Goal: Task Accomplishment & Management: Manage account settings

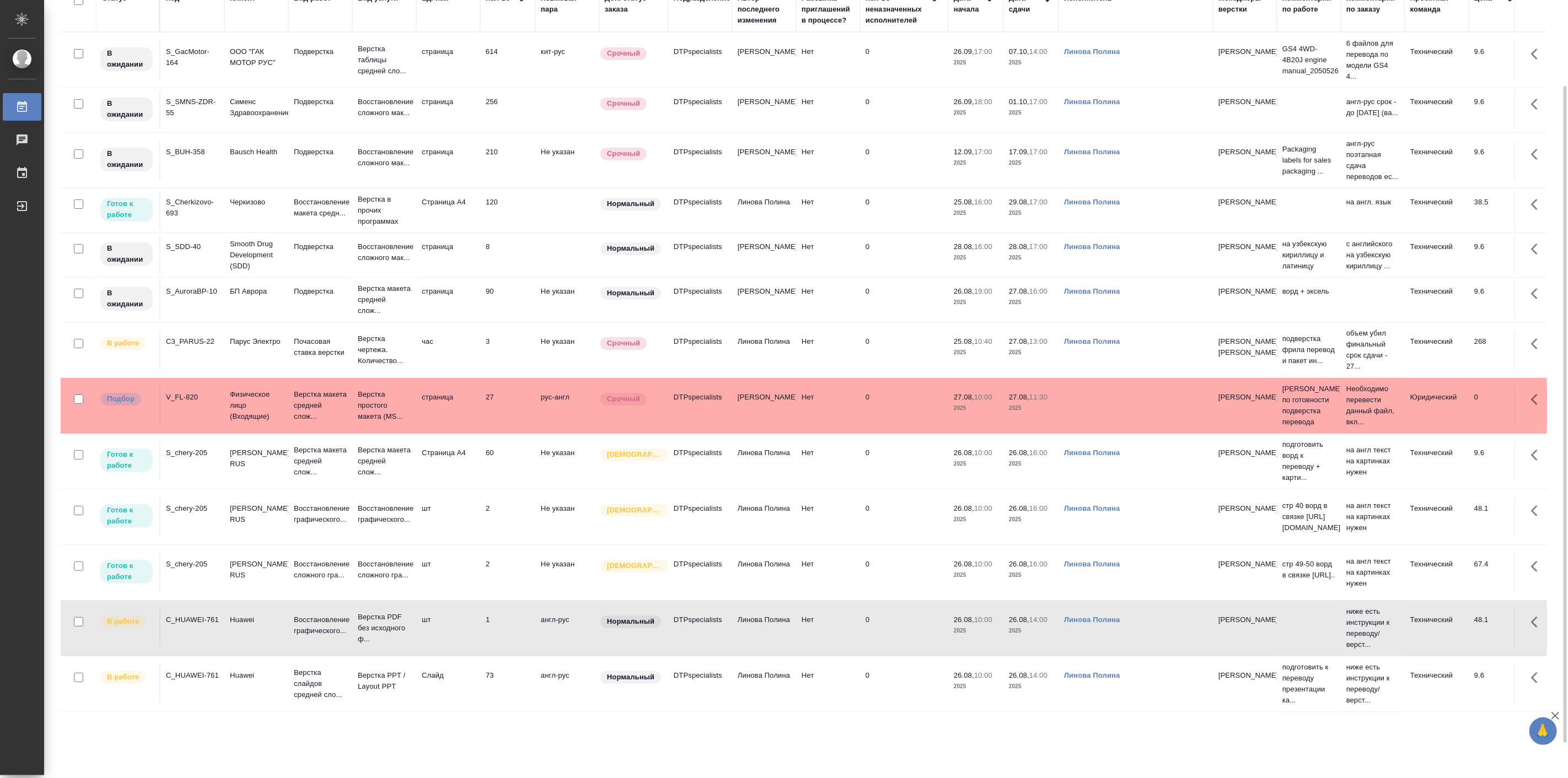
scroll to position [144, 0]
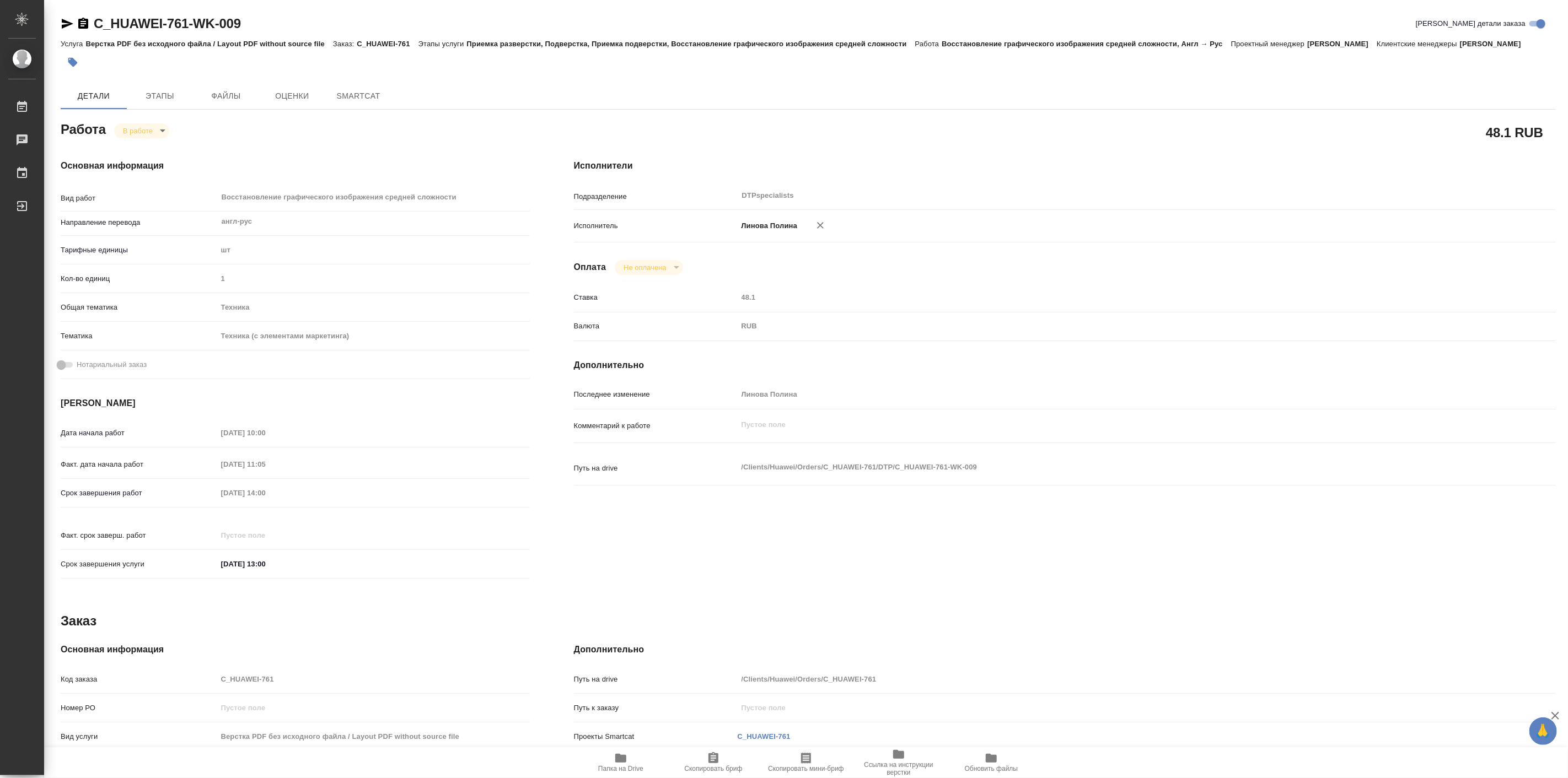
type textarea "x"
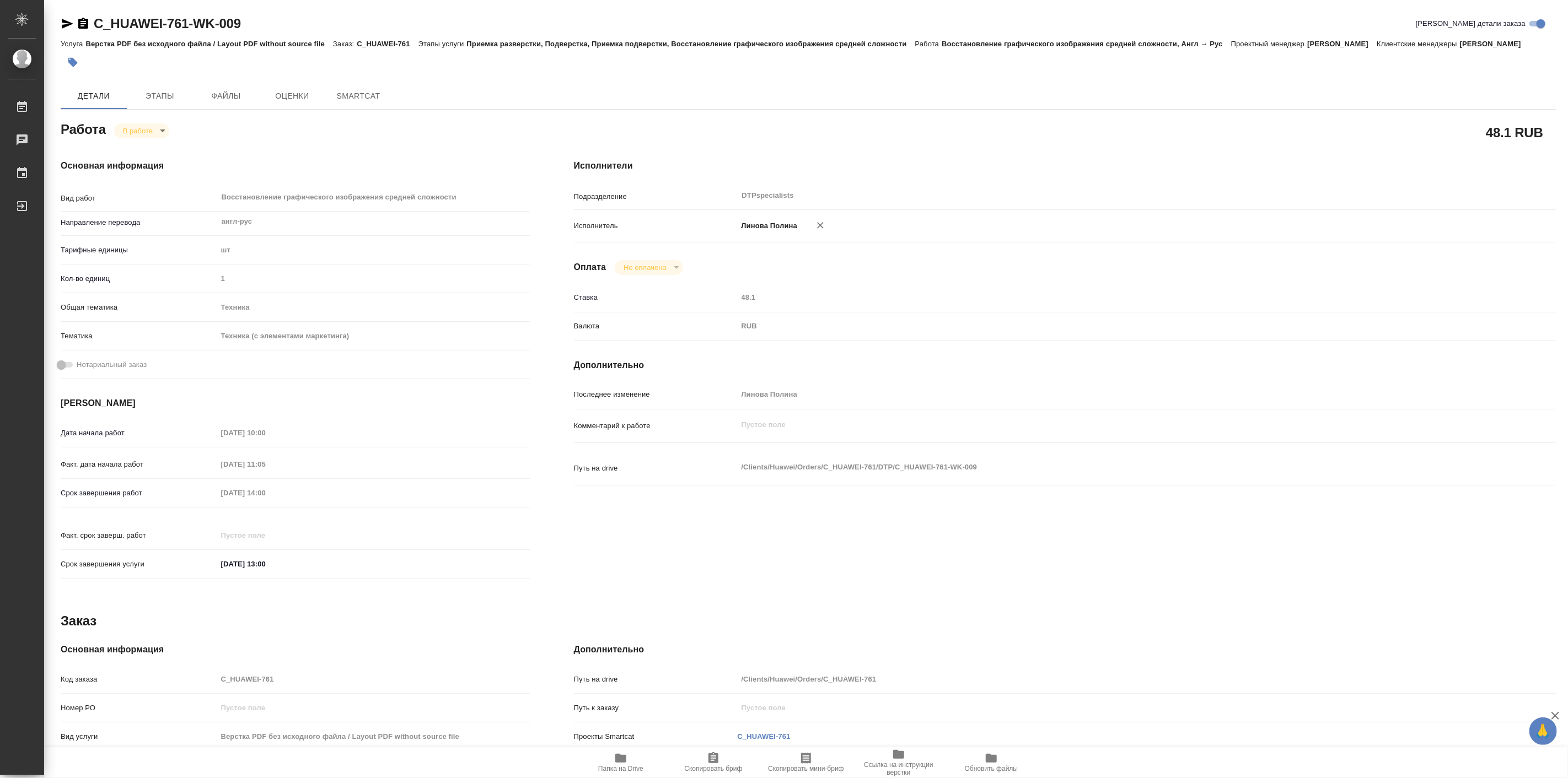
type textarea "x"
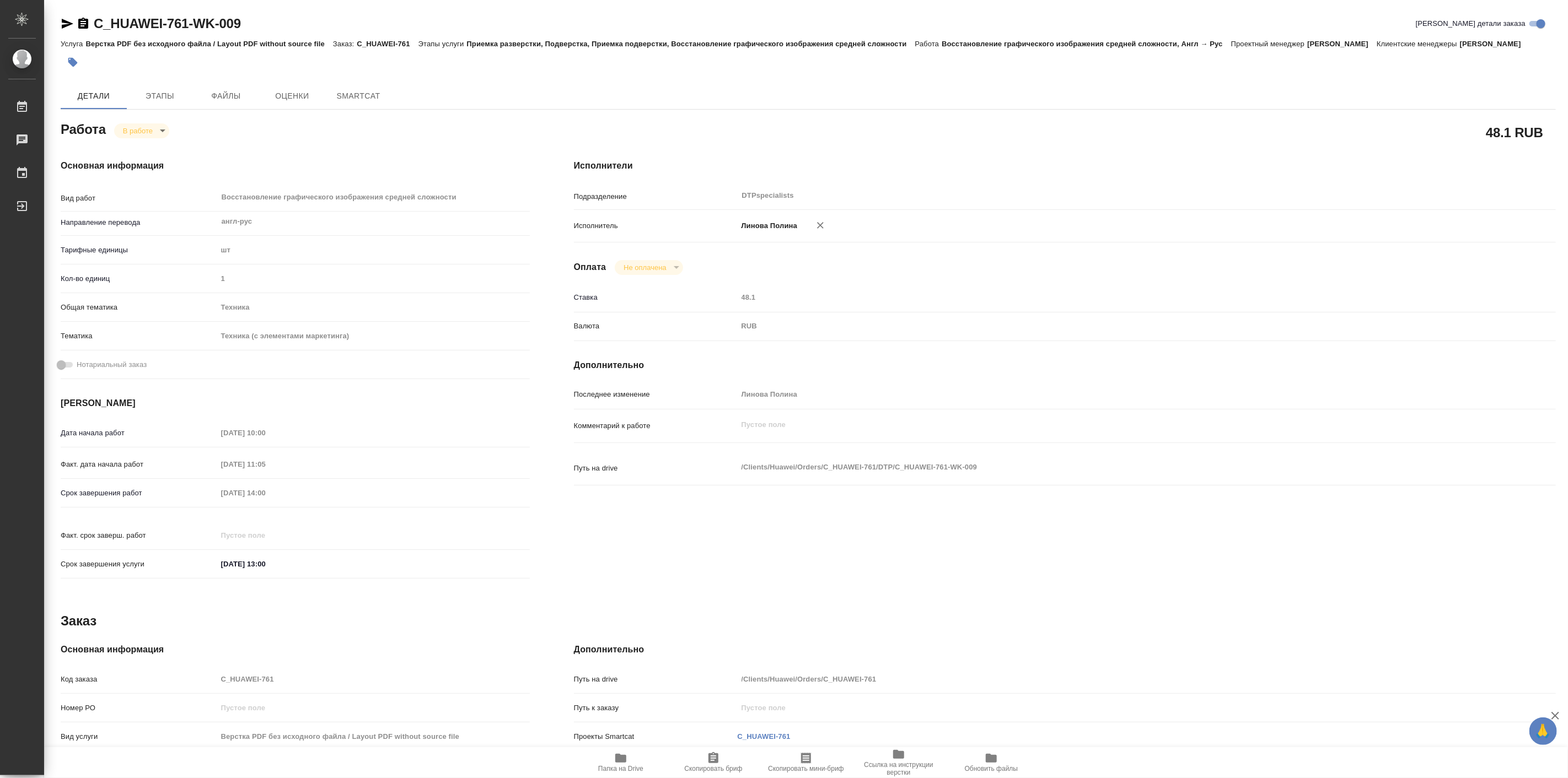
type textarea "x"
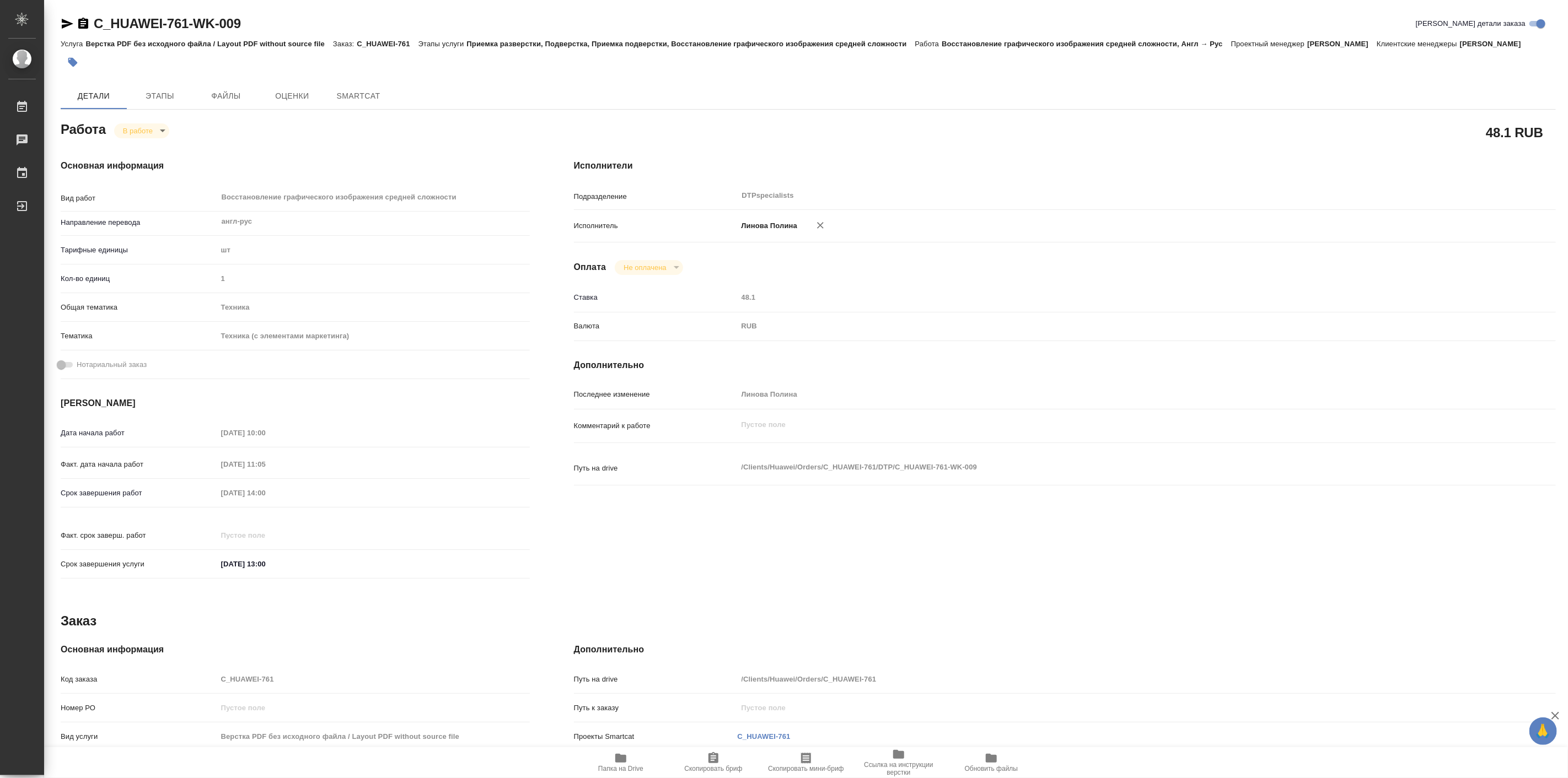
type textarea "x"
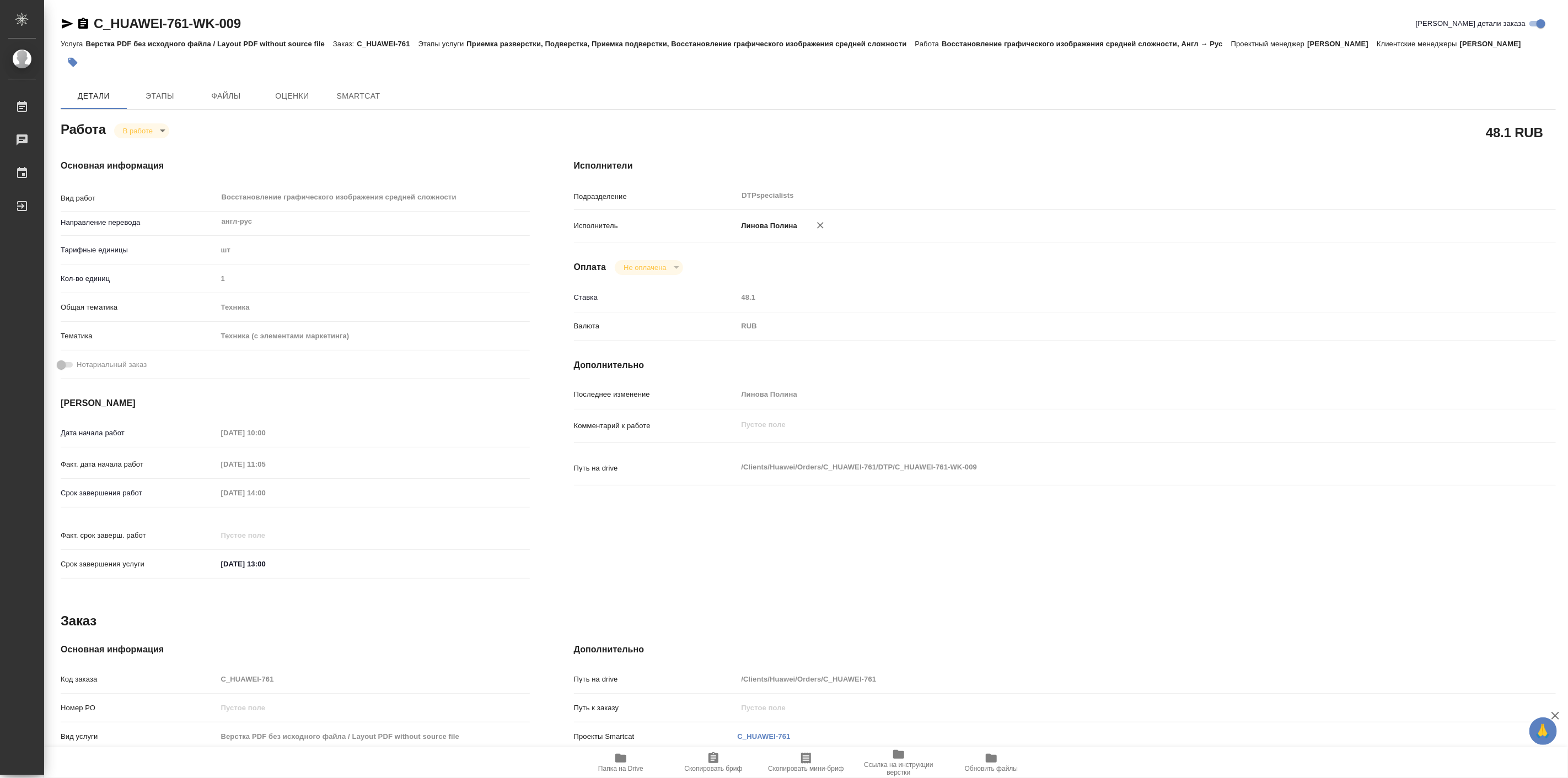
type textarea "x"
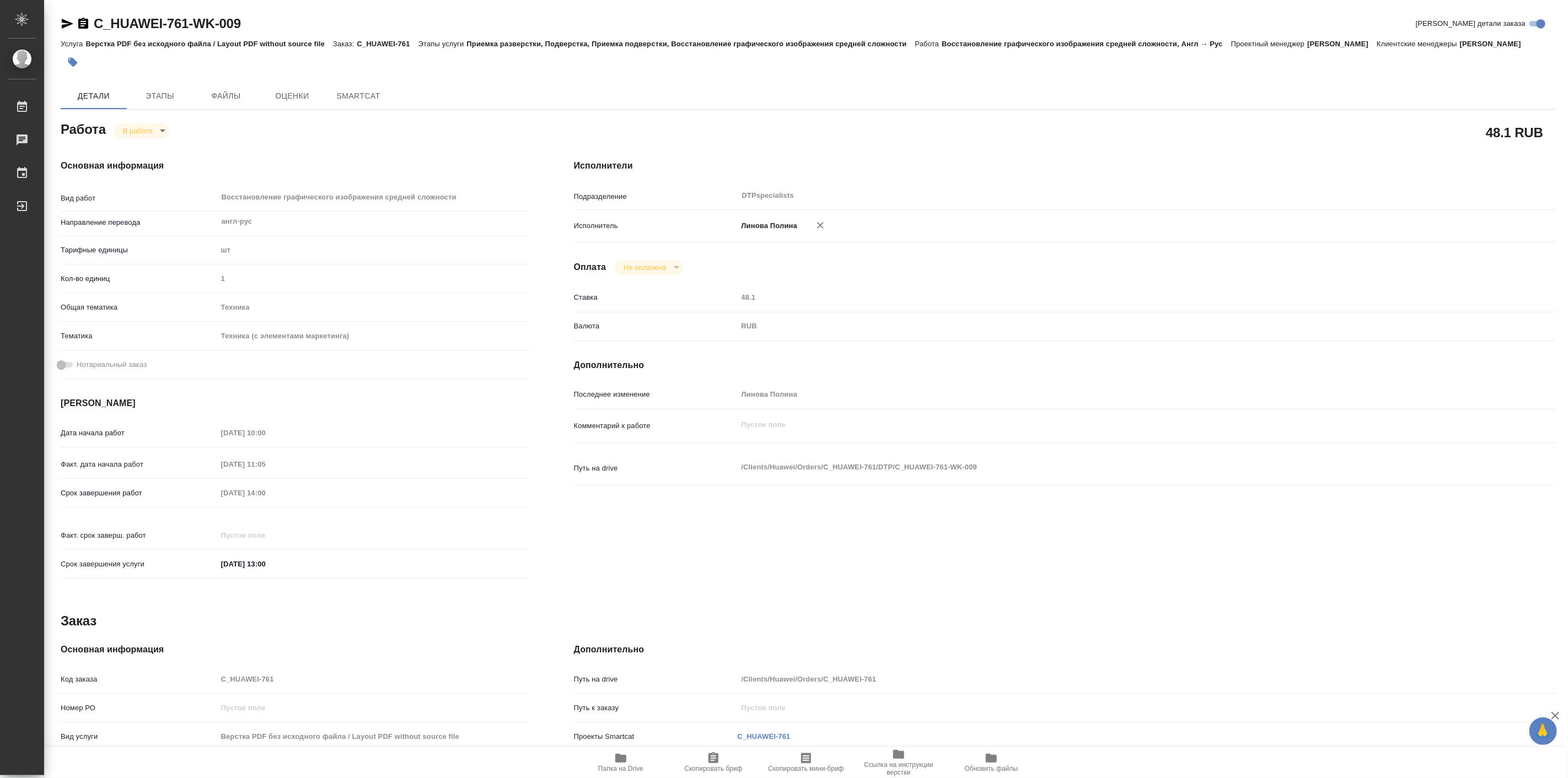
type textarea "x"
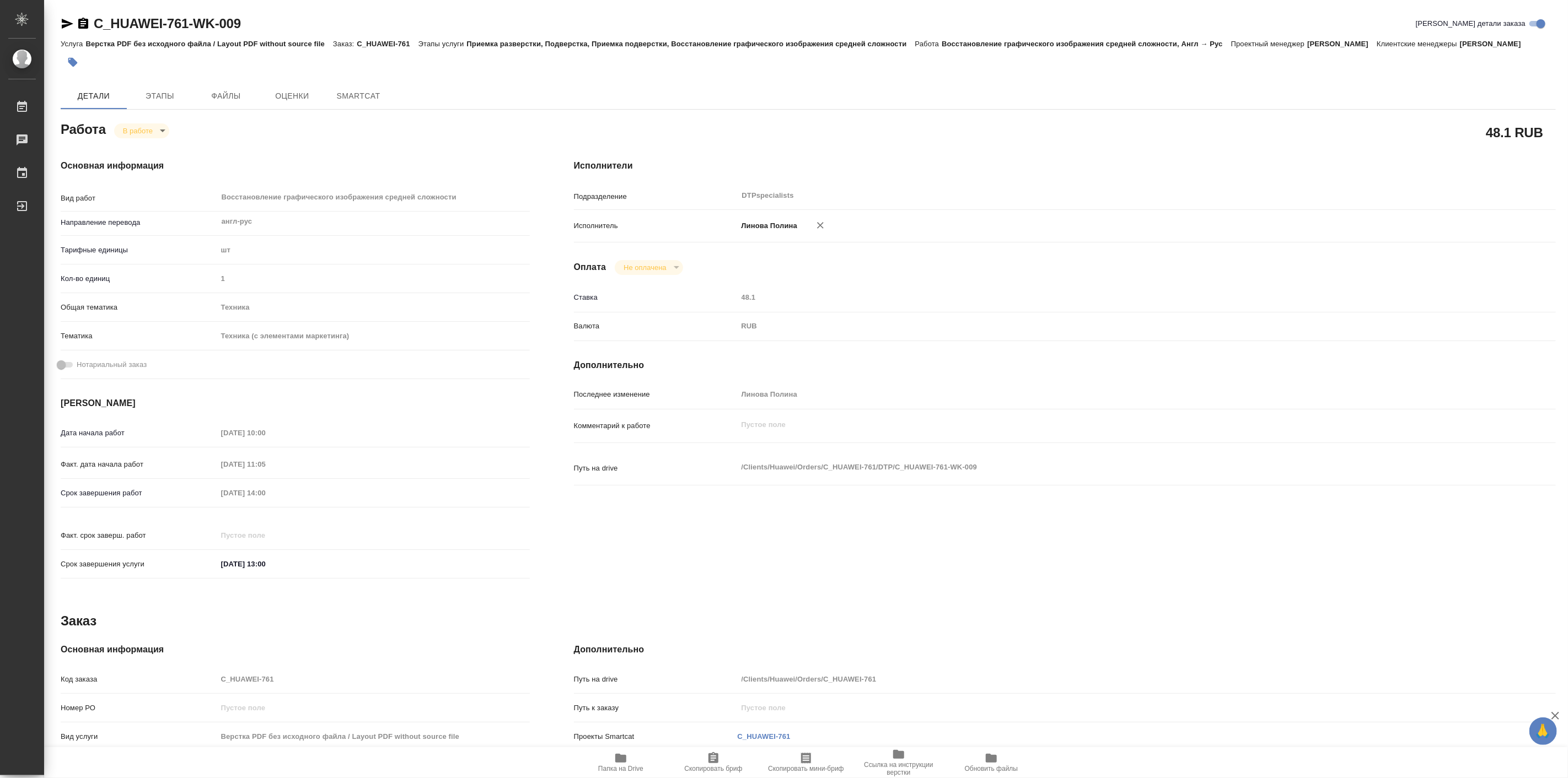
type textarea "x"
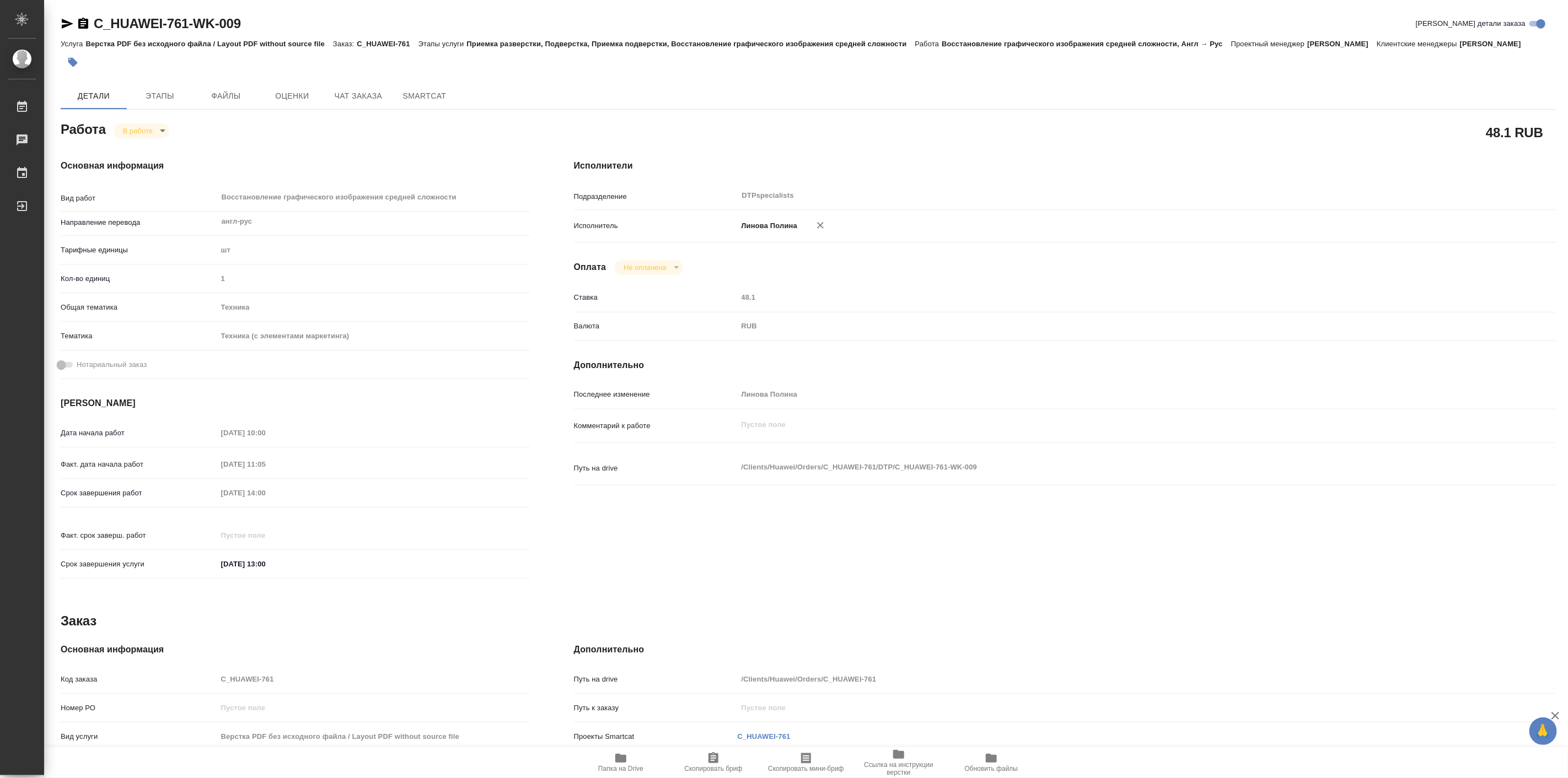
type textarea "x"
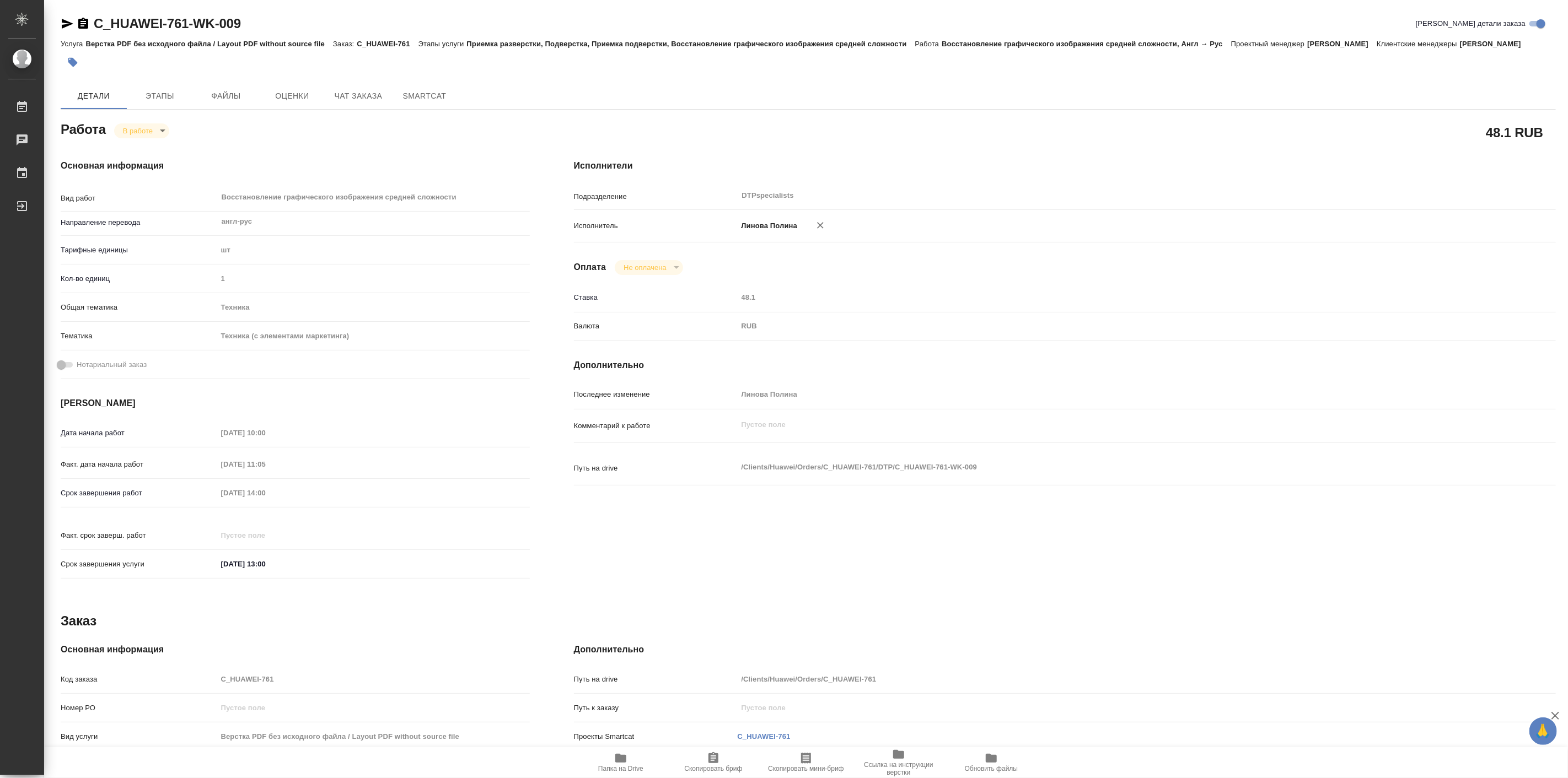
type textarea "x"
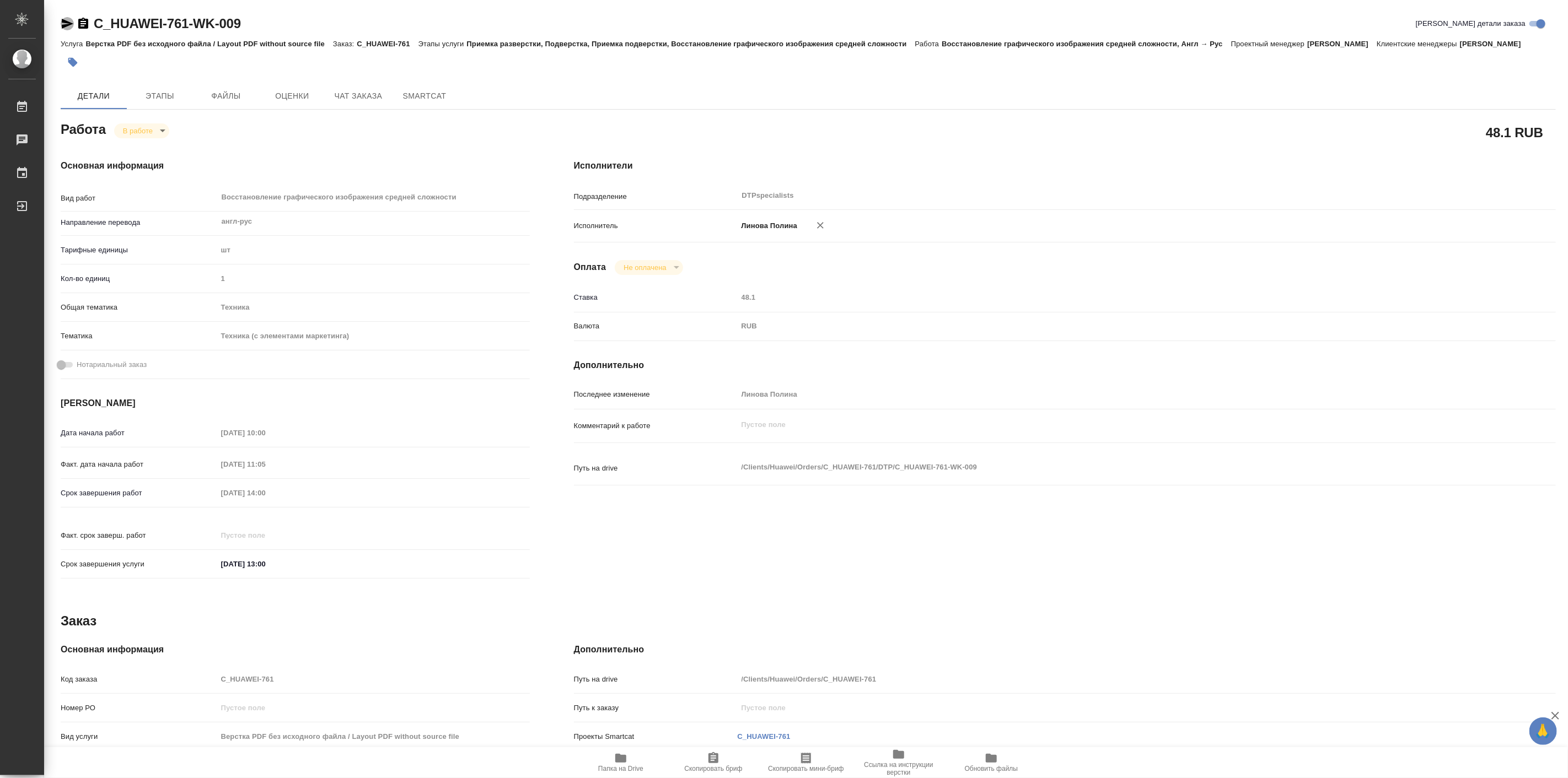
click at [66, 24] on icon "button" at bounding box center [67, 23] width 13 height 13
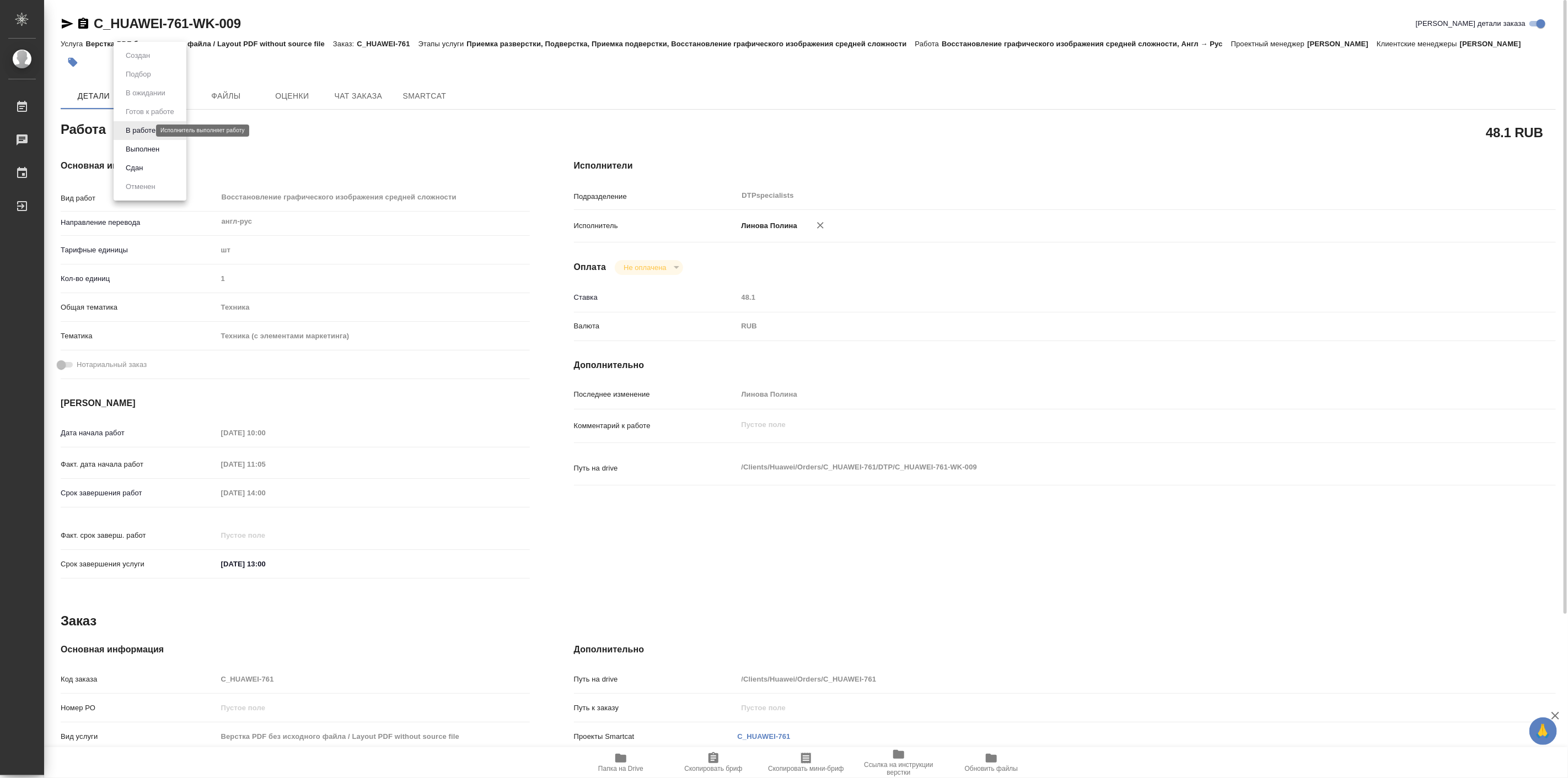
click at [131, 129] on body "🙏 .cls-1 fill:#fff; AWATERA Linova Polina Работы 0 Чаты График Выйти C_HUAWEI-7…" at bounding box center [784, 389] width 1568 height 778
click at [152, 144] on button "Выполнен" at bounding box center [142, 149] width 40 height 12
type textarea "x"
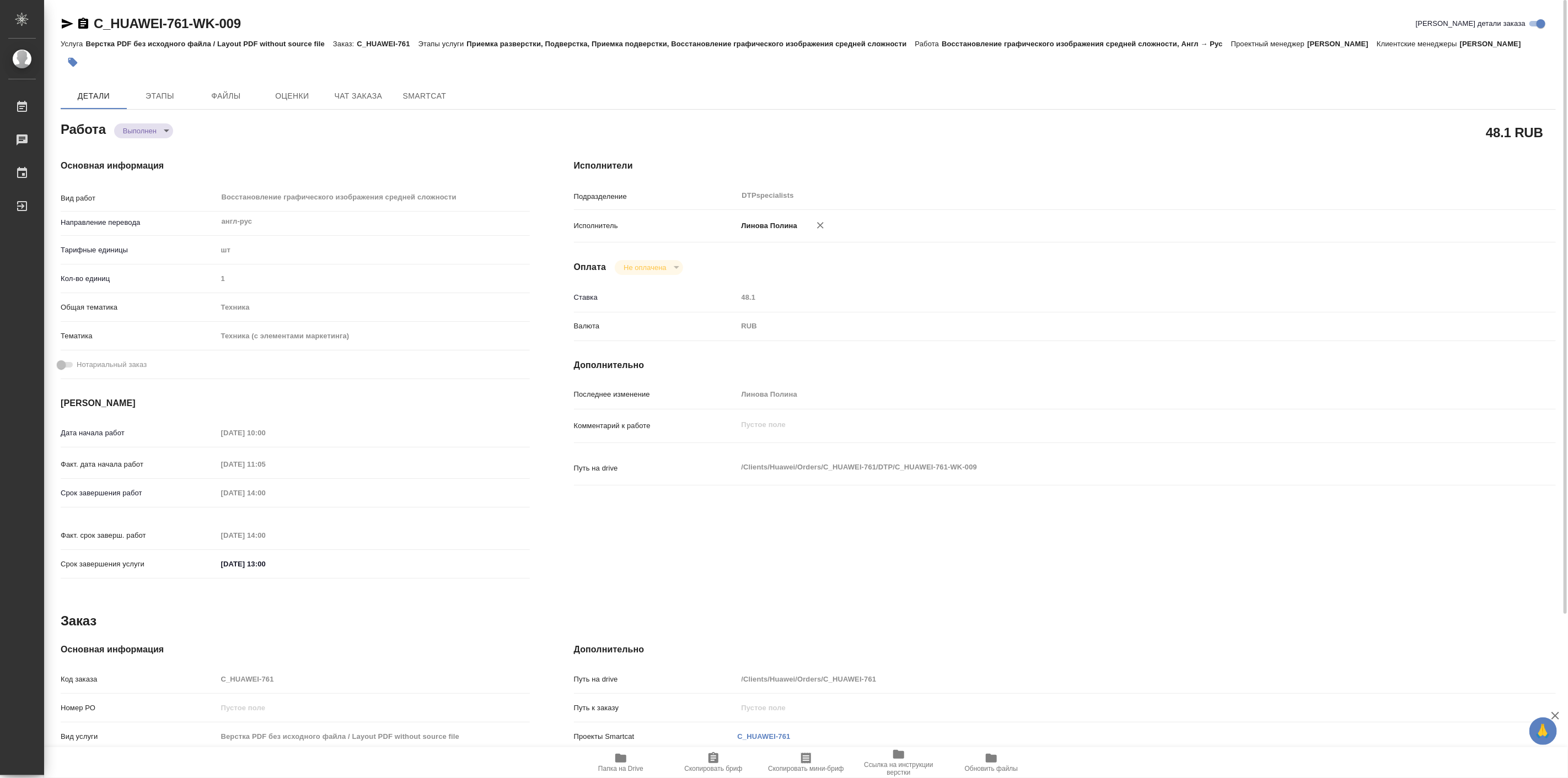
type textarea "x"
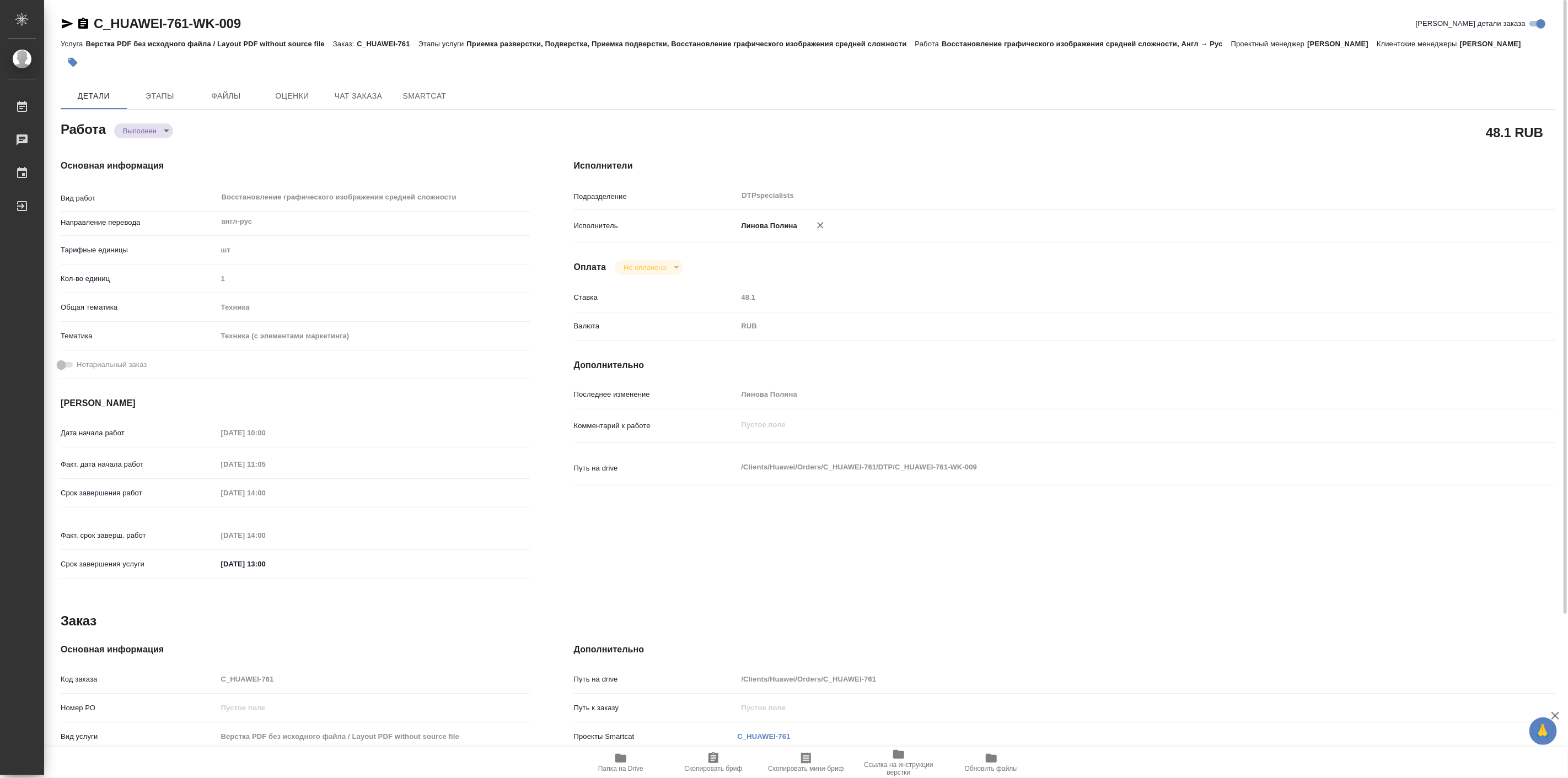
type textarea "x"
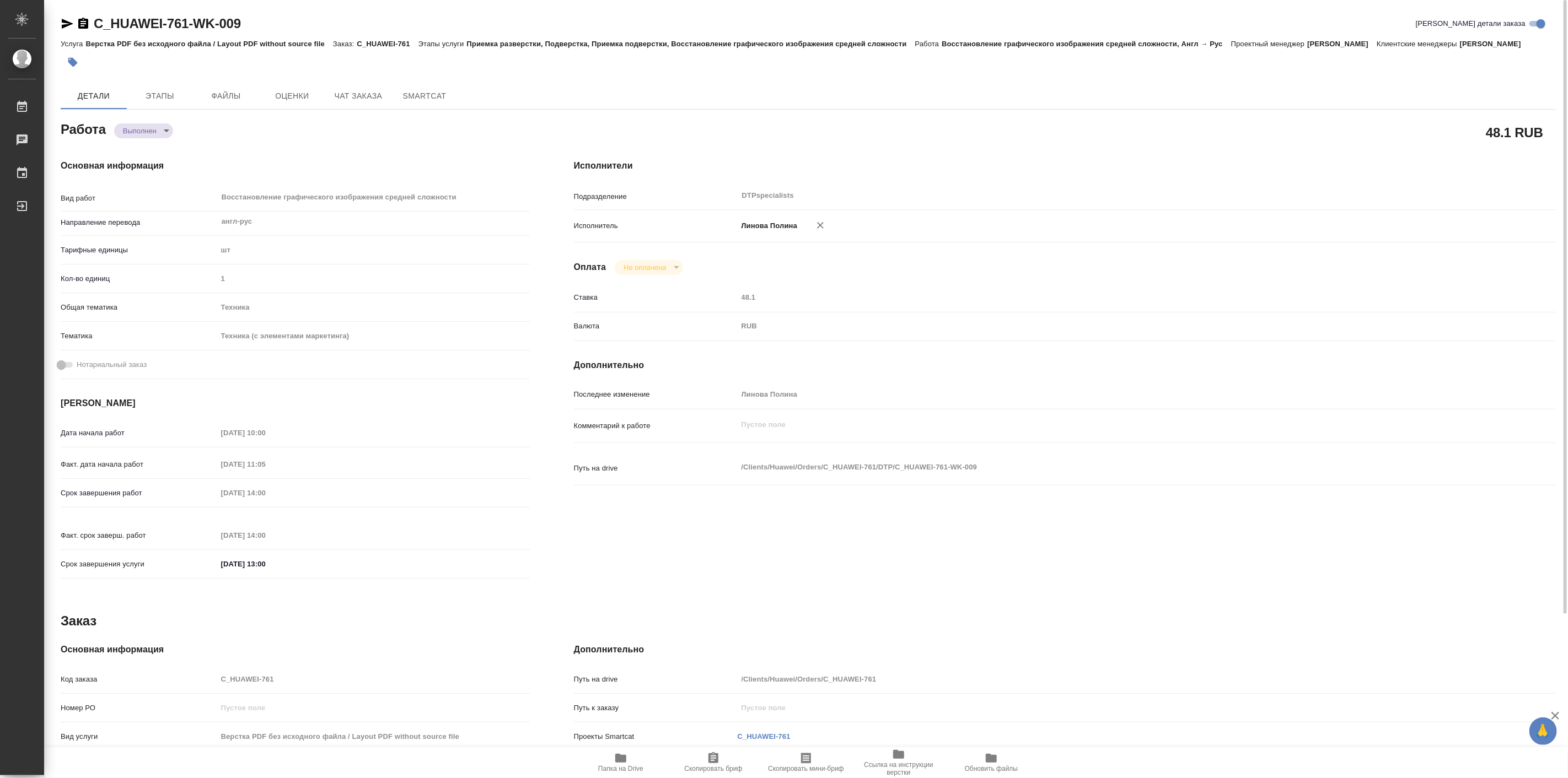
type textarea "x"
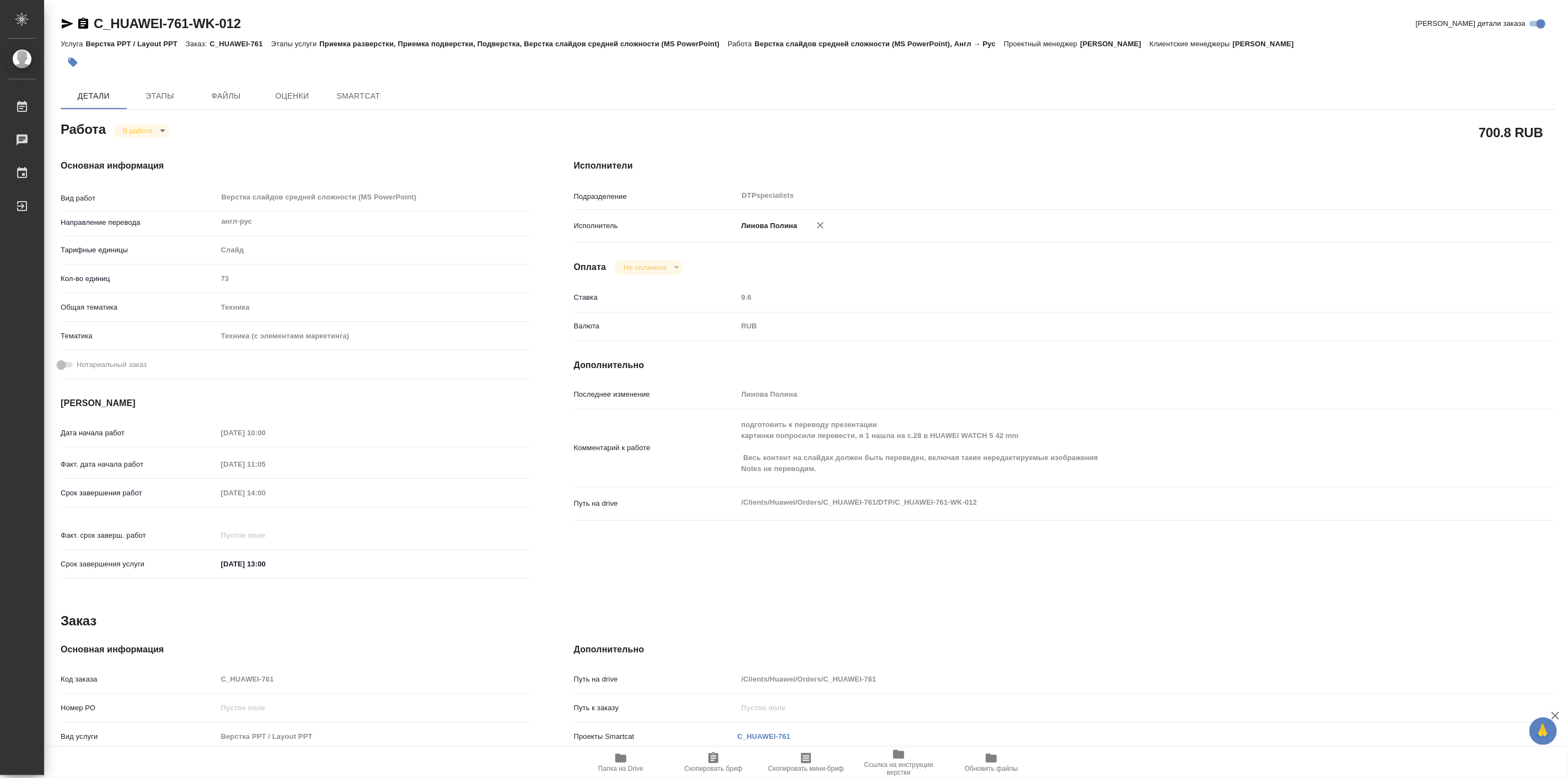
type textarea "x"
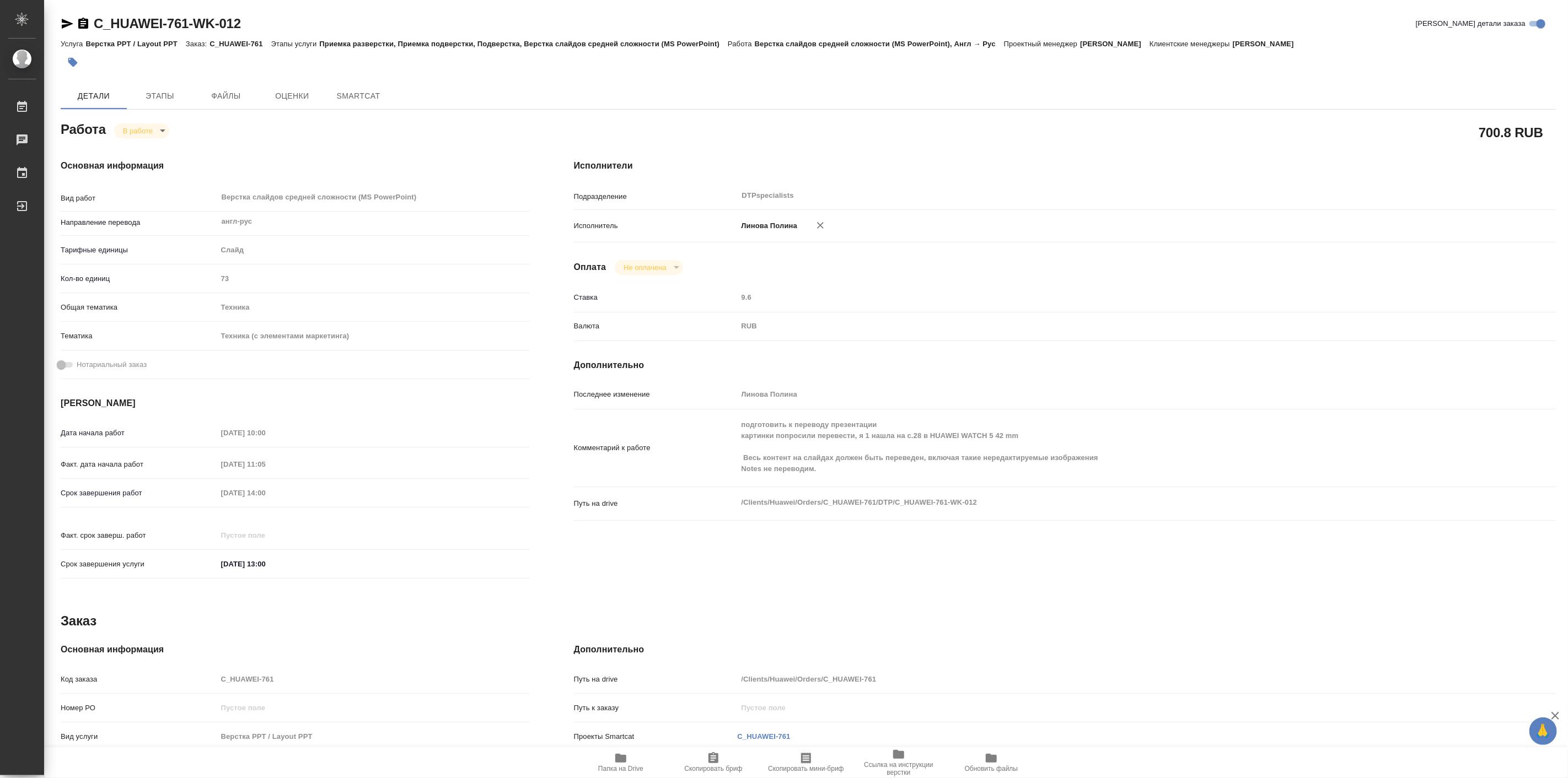
type textarea "x"
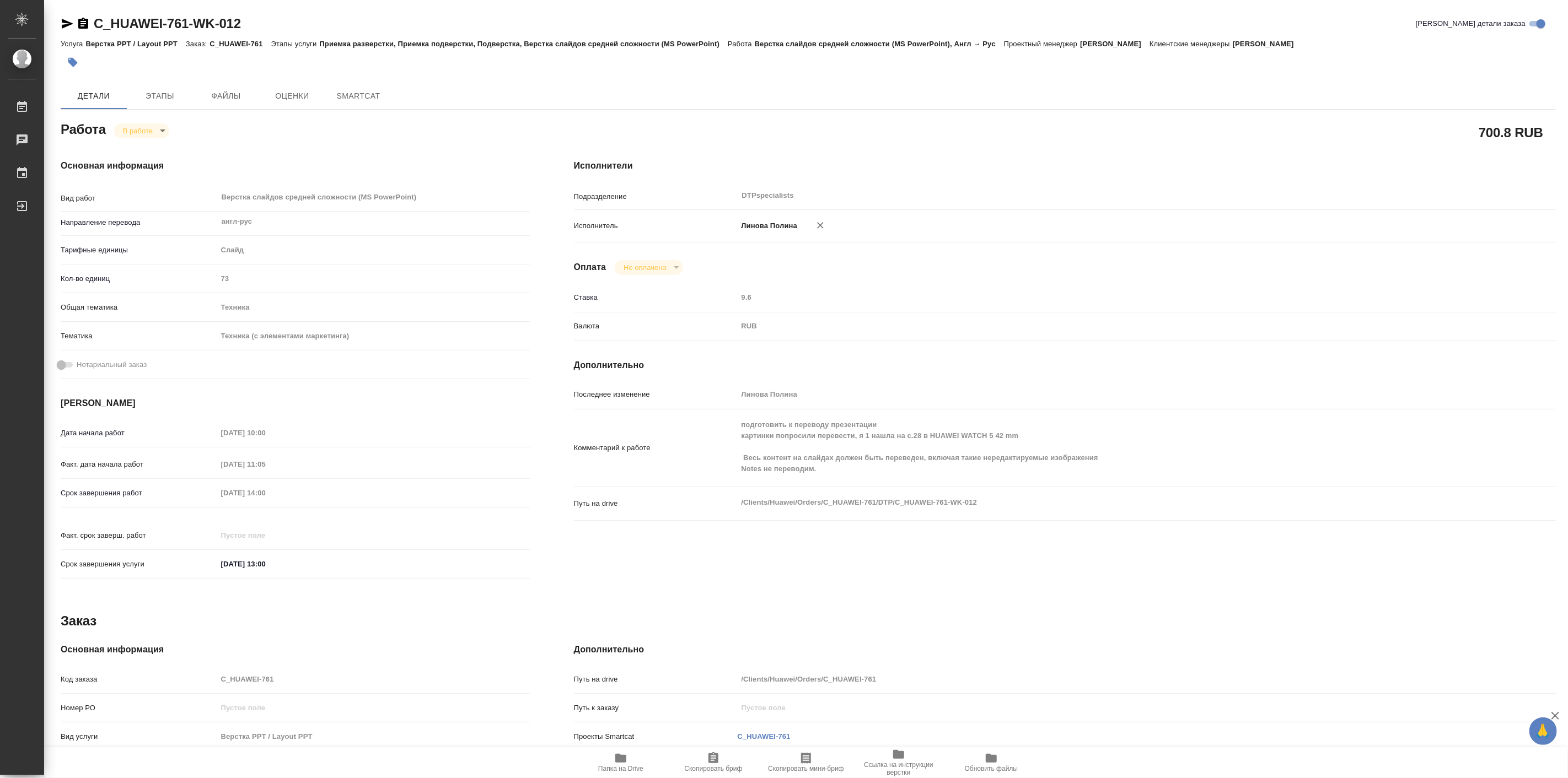
type textarea "x"
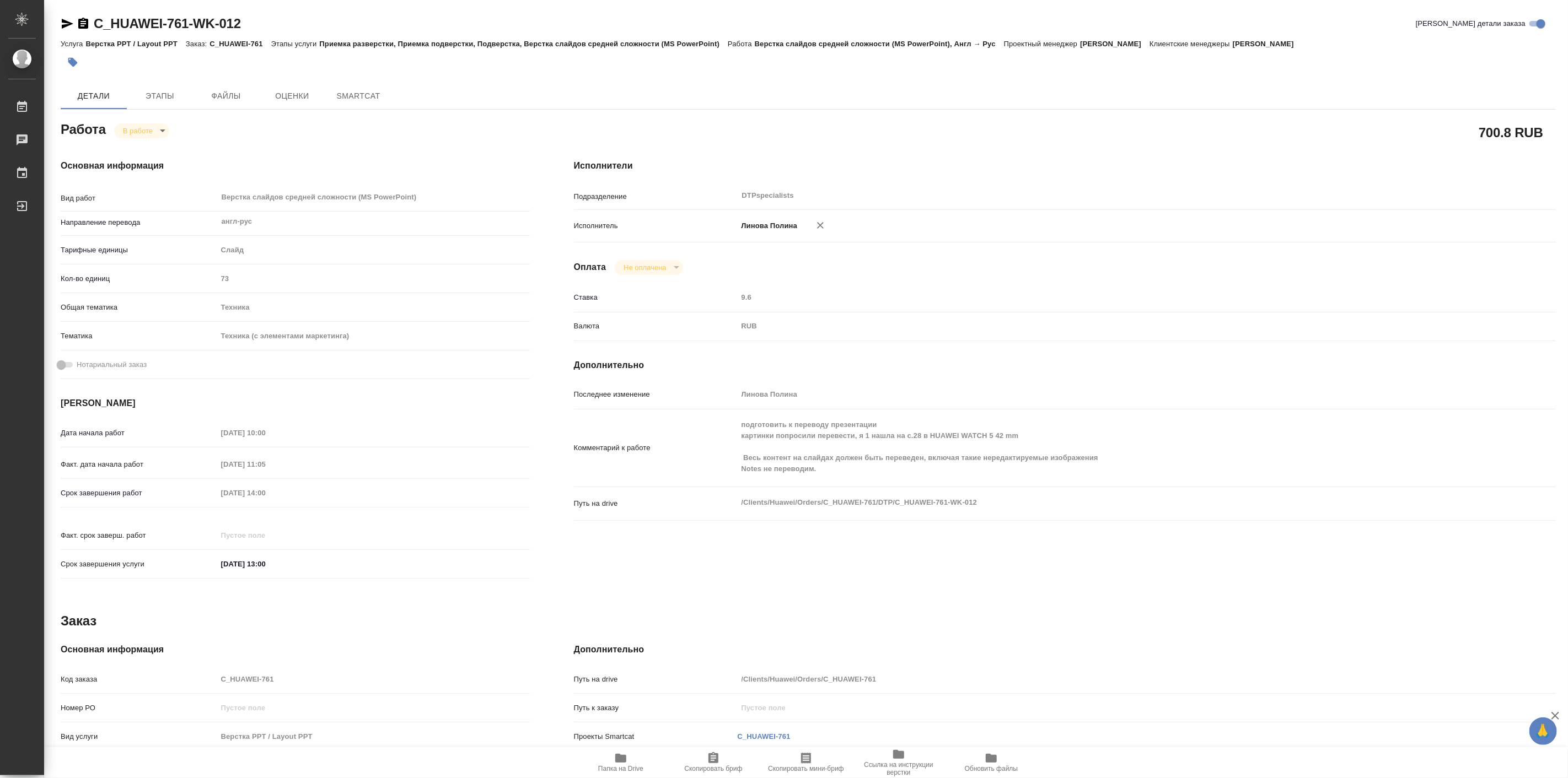
type textarea "x"
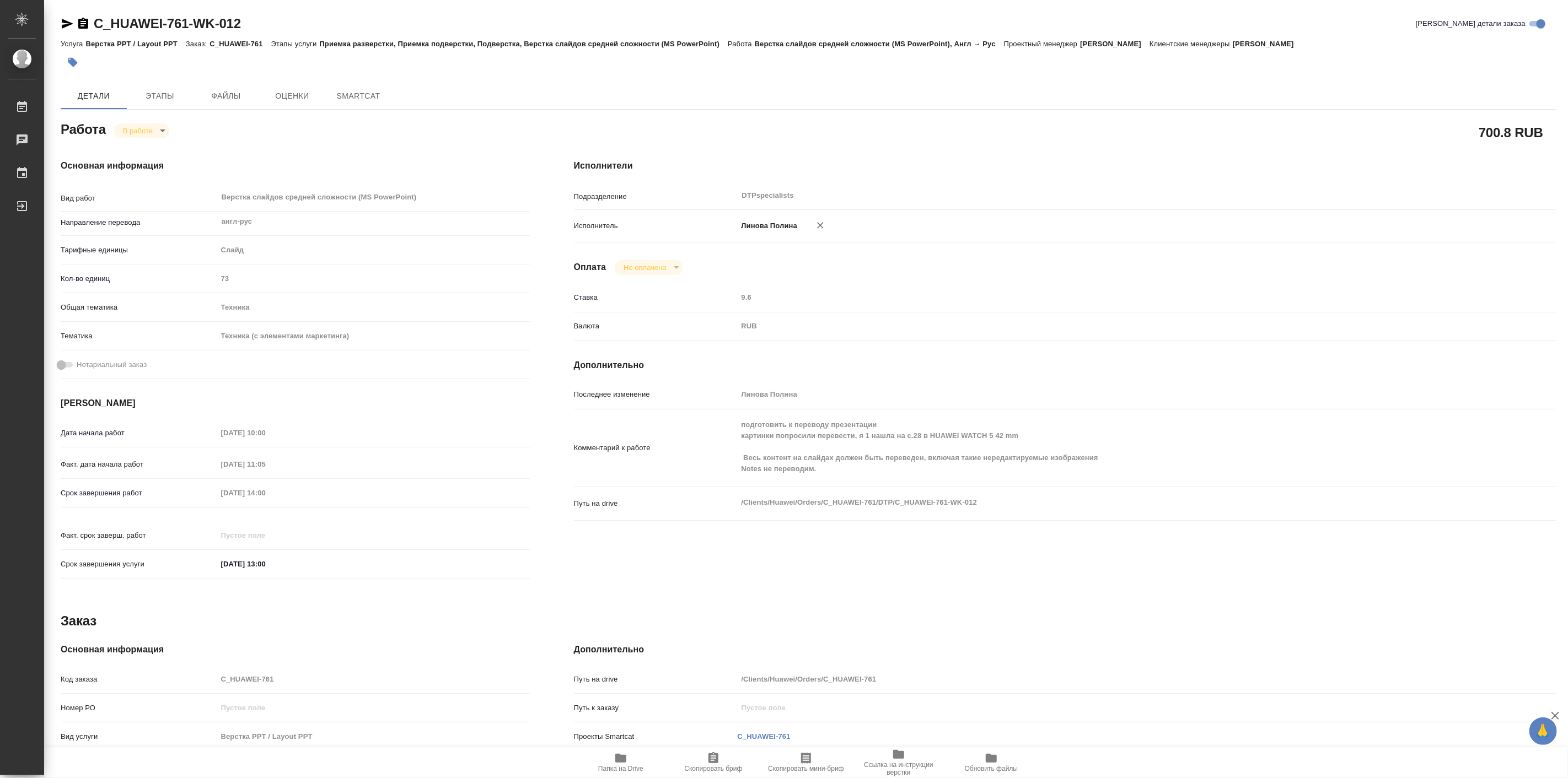
type textarea "x"
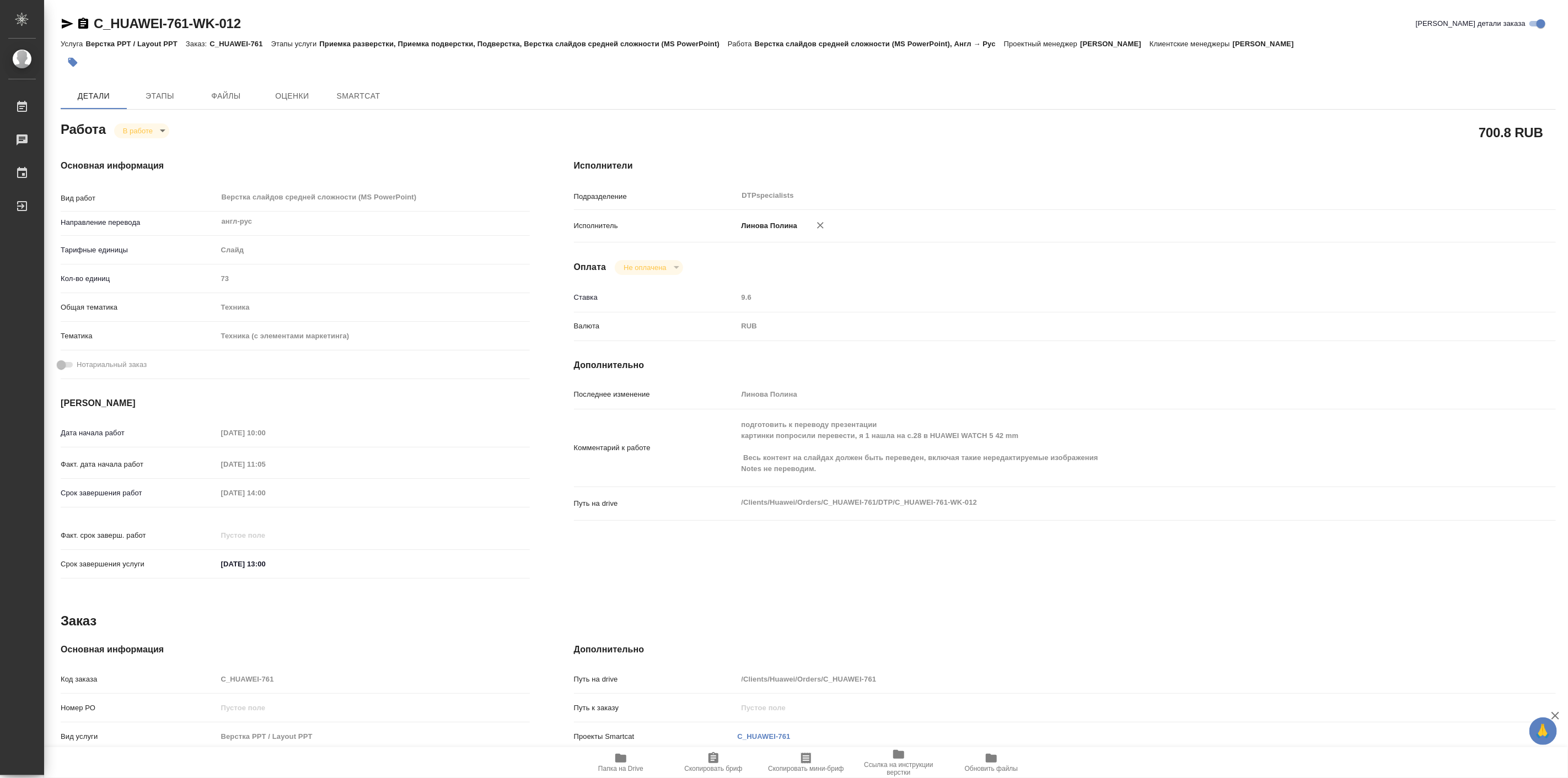
type textarea "x"
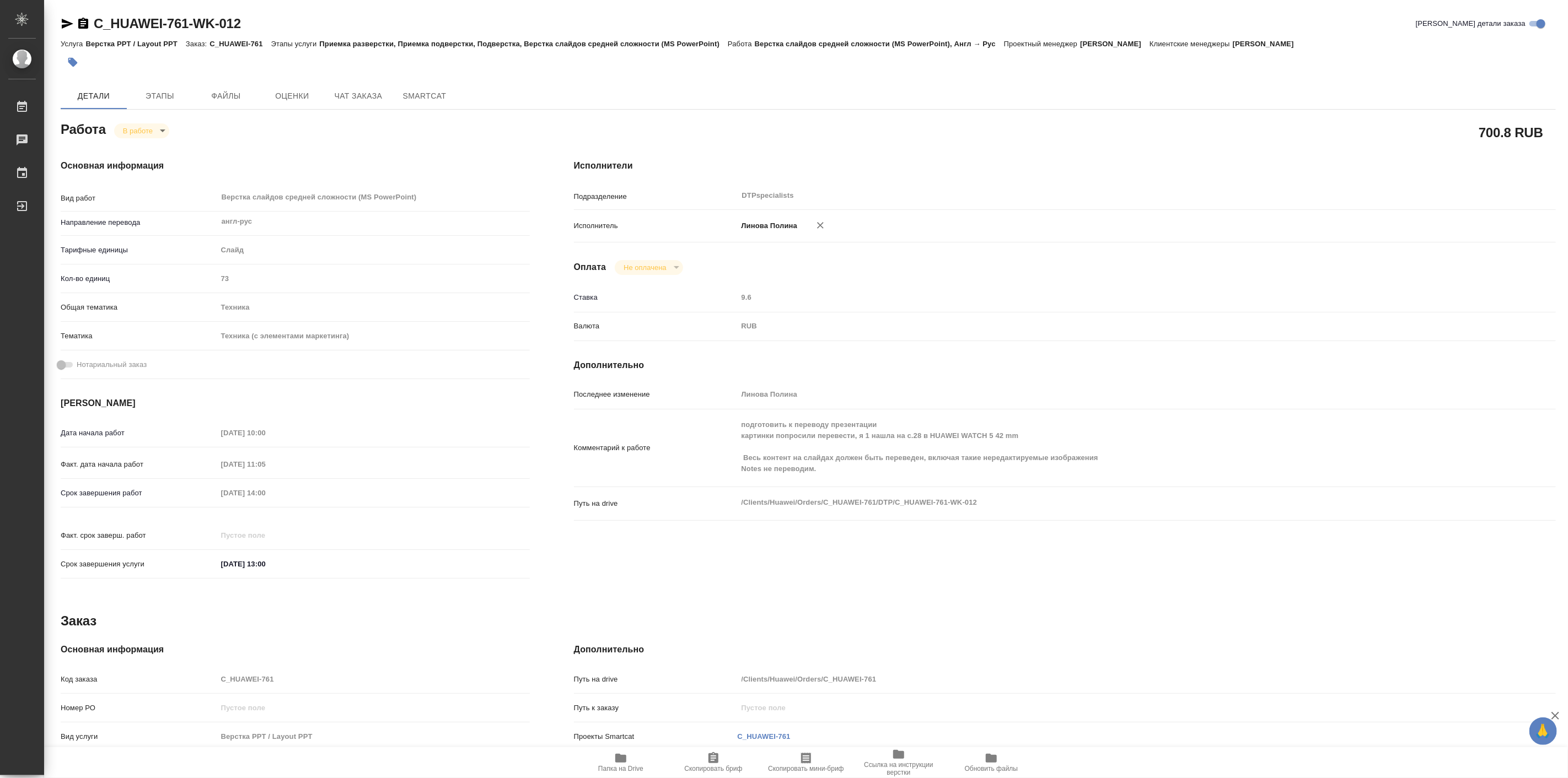
type textarea "x"
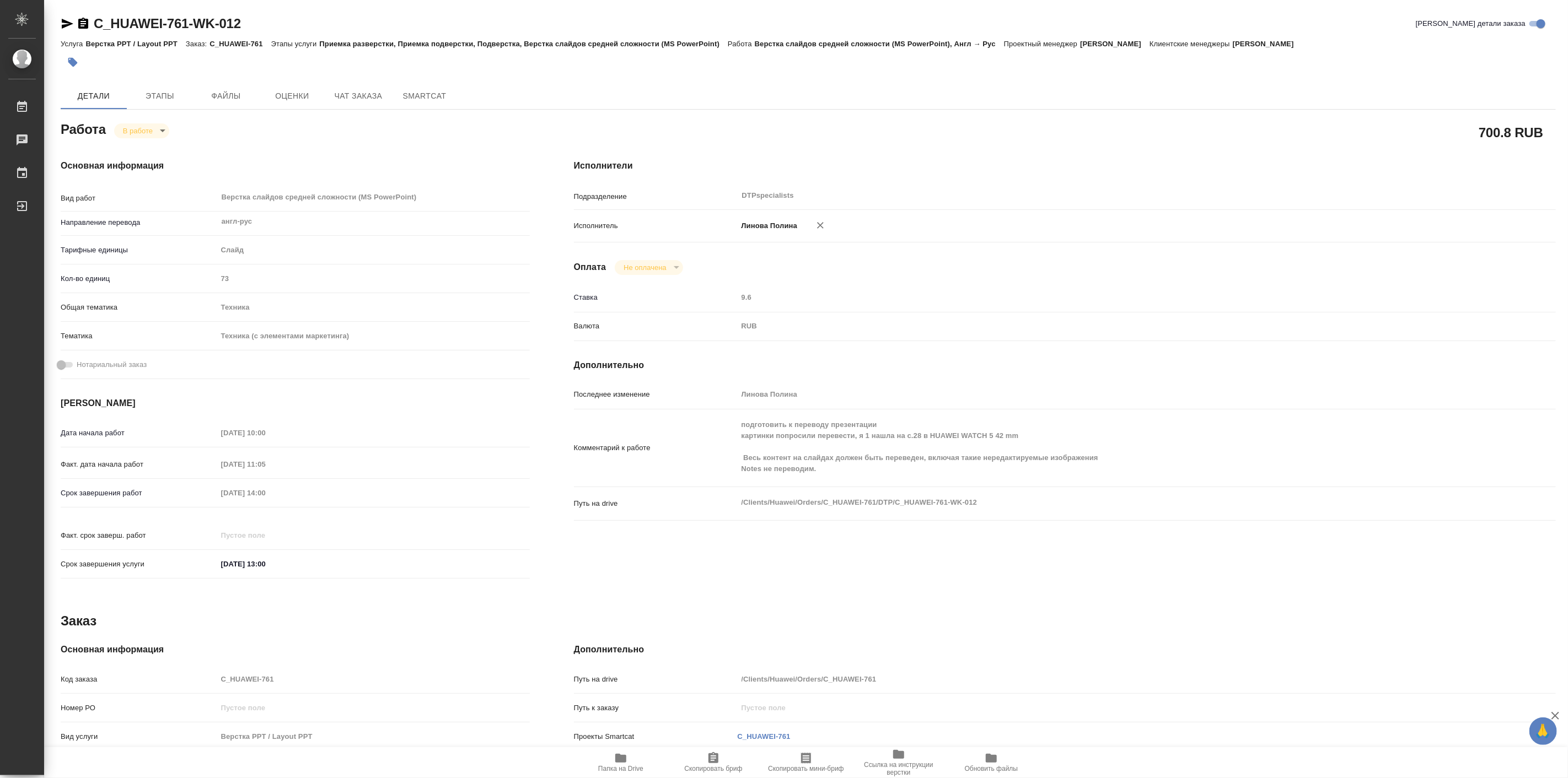
type textarea "x"
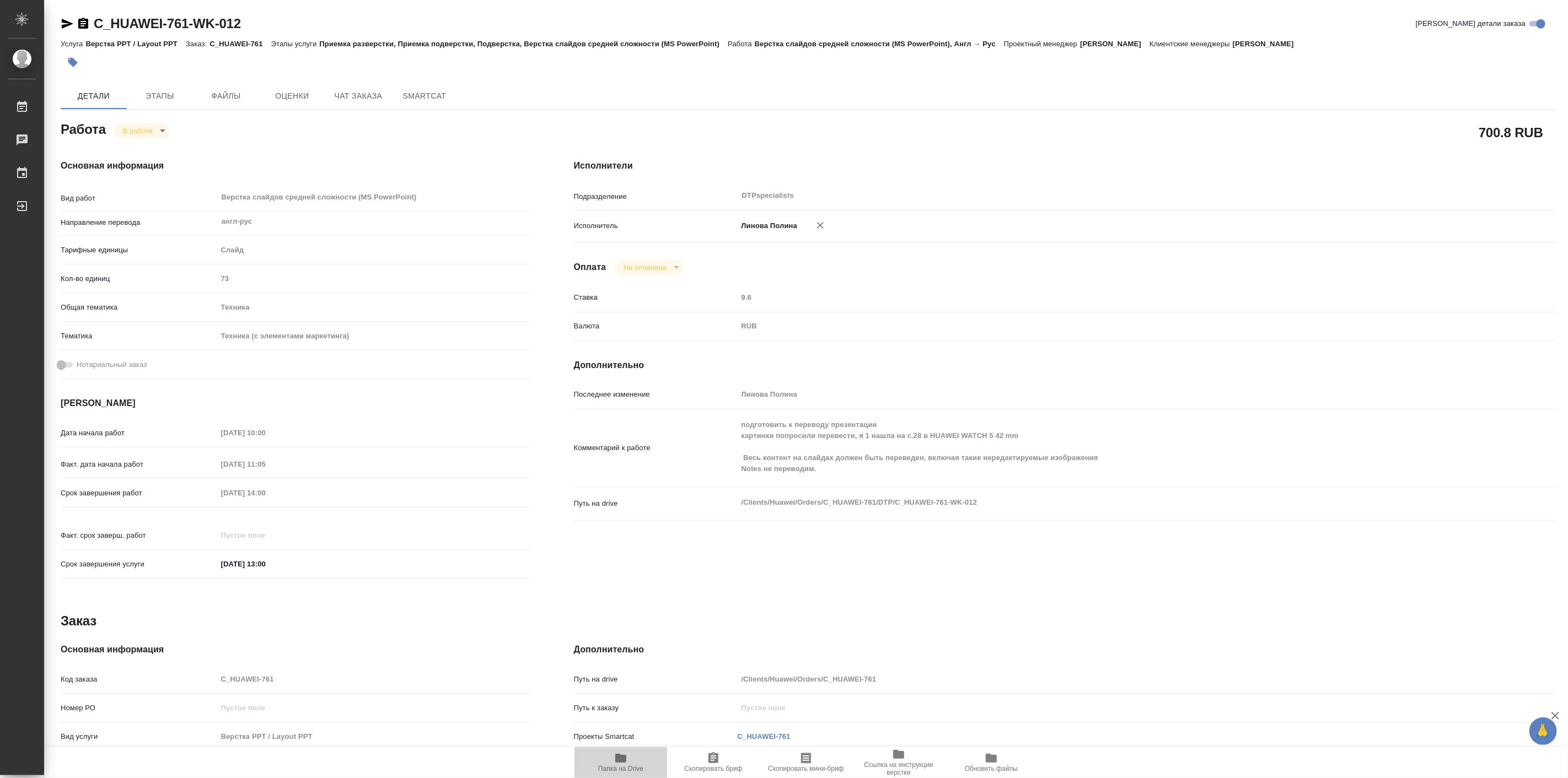
click at [619, 748] on button "Папка на Drive" at bounding box center [621, 762] width 93 height 31
click at [162, 136] on body "🙏 .cls-1 fill:#fff; AWATERA Linova Polina Работы 0 Чаты График Выйти C_HUAWEI-7…" at bounding box center [784, 389] width 1568 height 778
click at [160, 144] on button "Выполнен" at bounding box center [142, 149] width 40 height 12
type textarea "x"
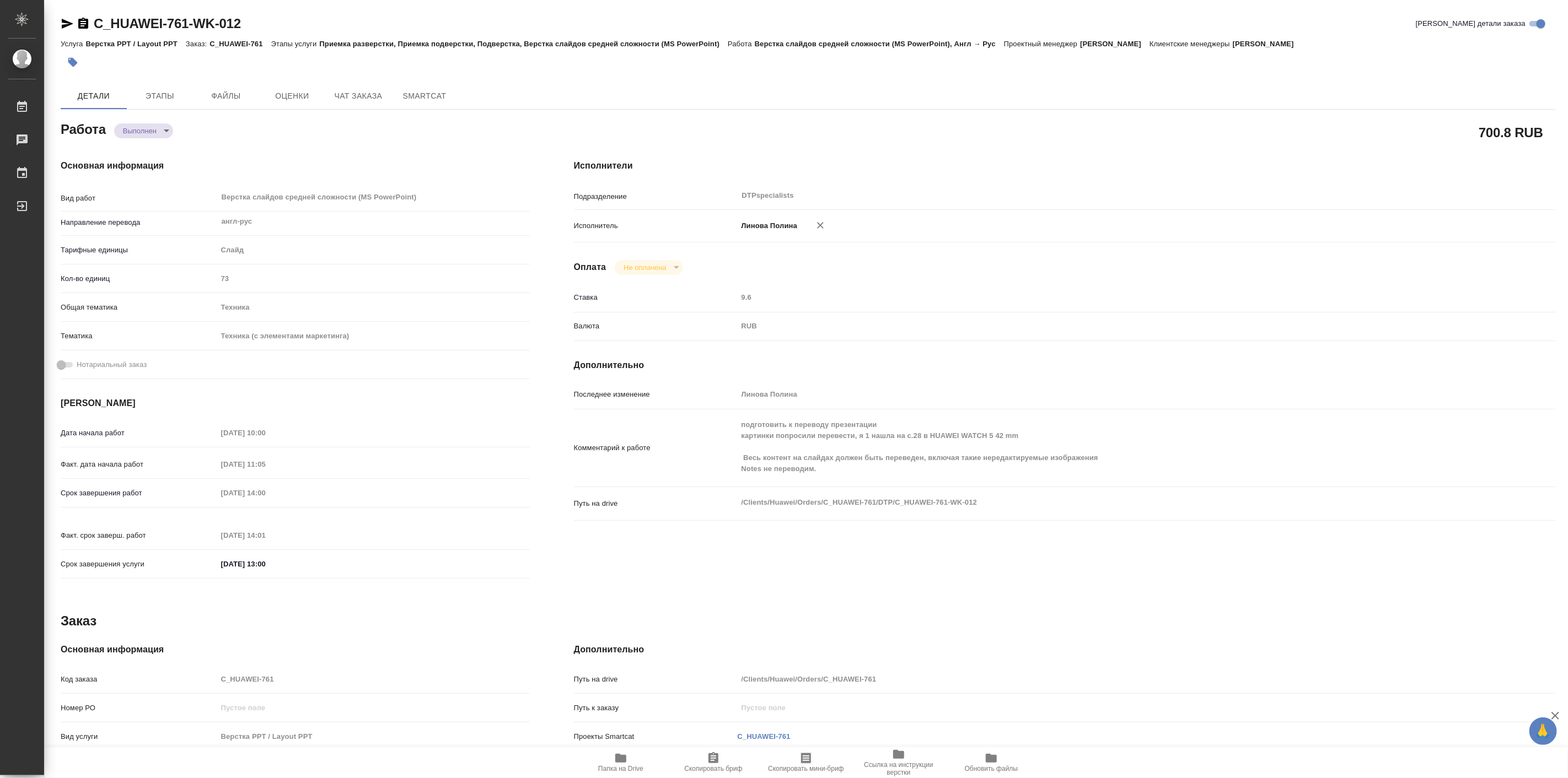
type textarea "x"
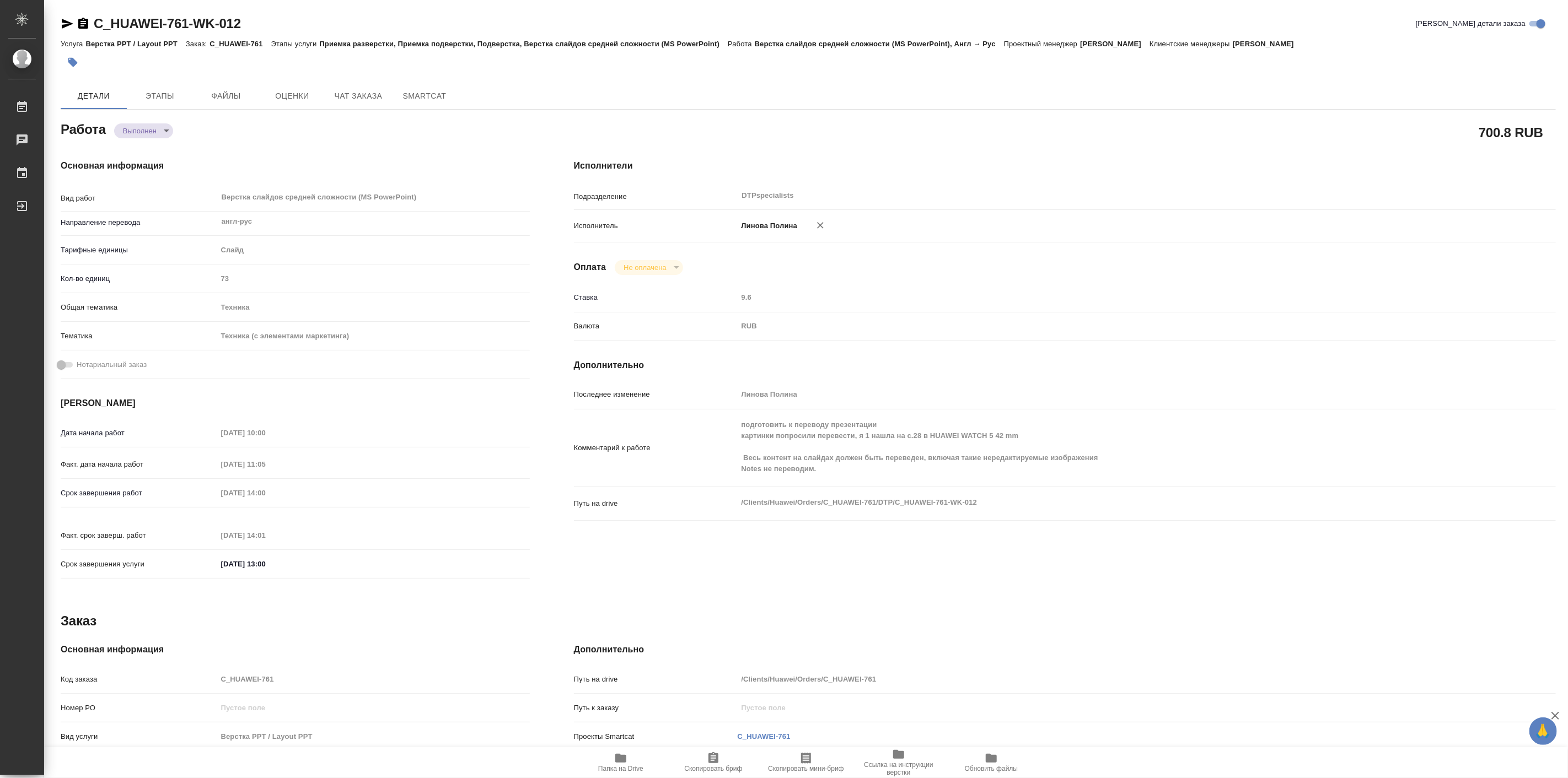
type textarea "x"
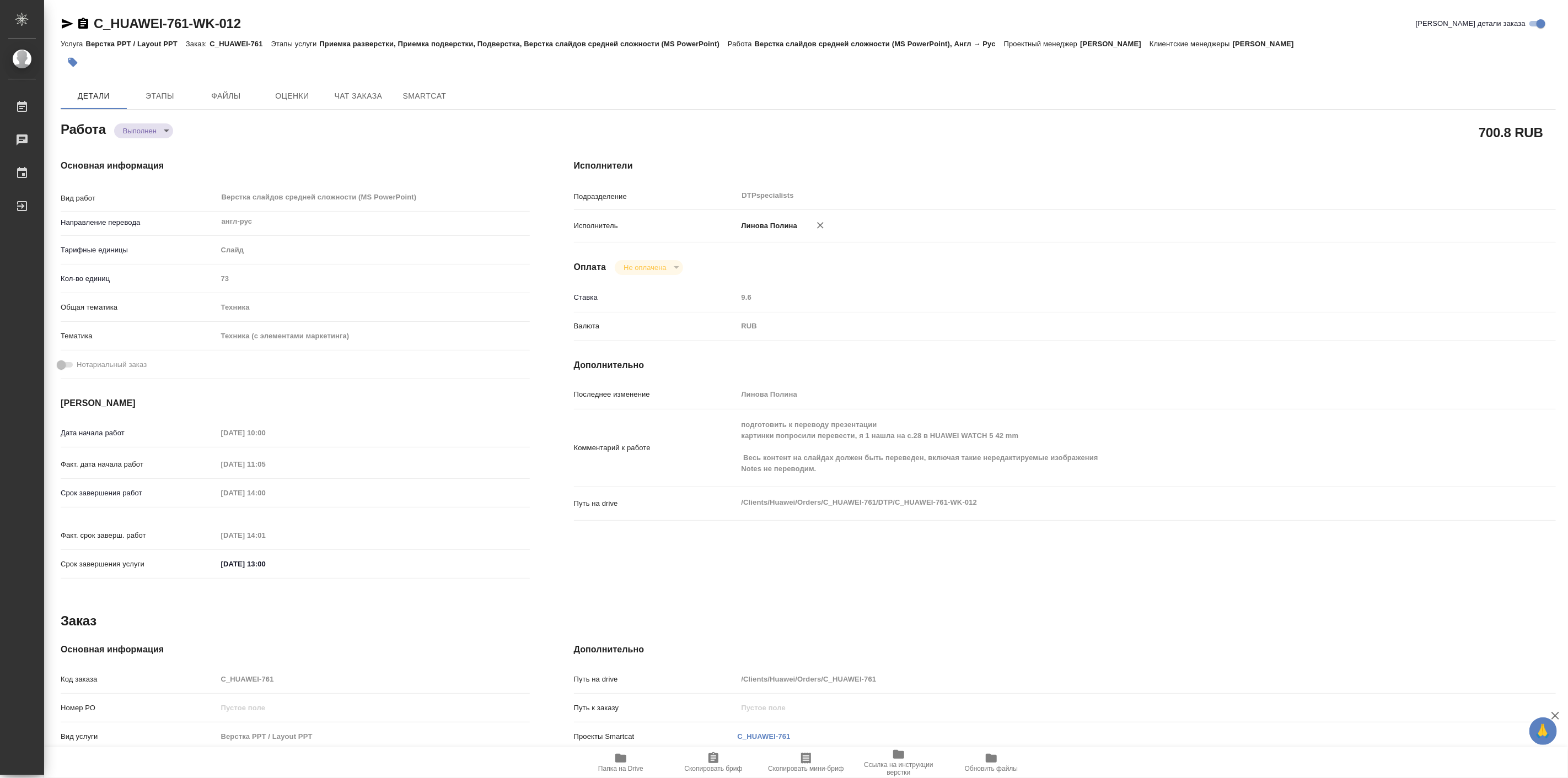
type textarea "x"
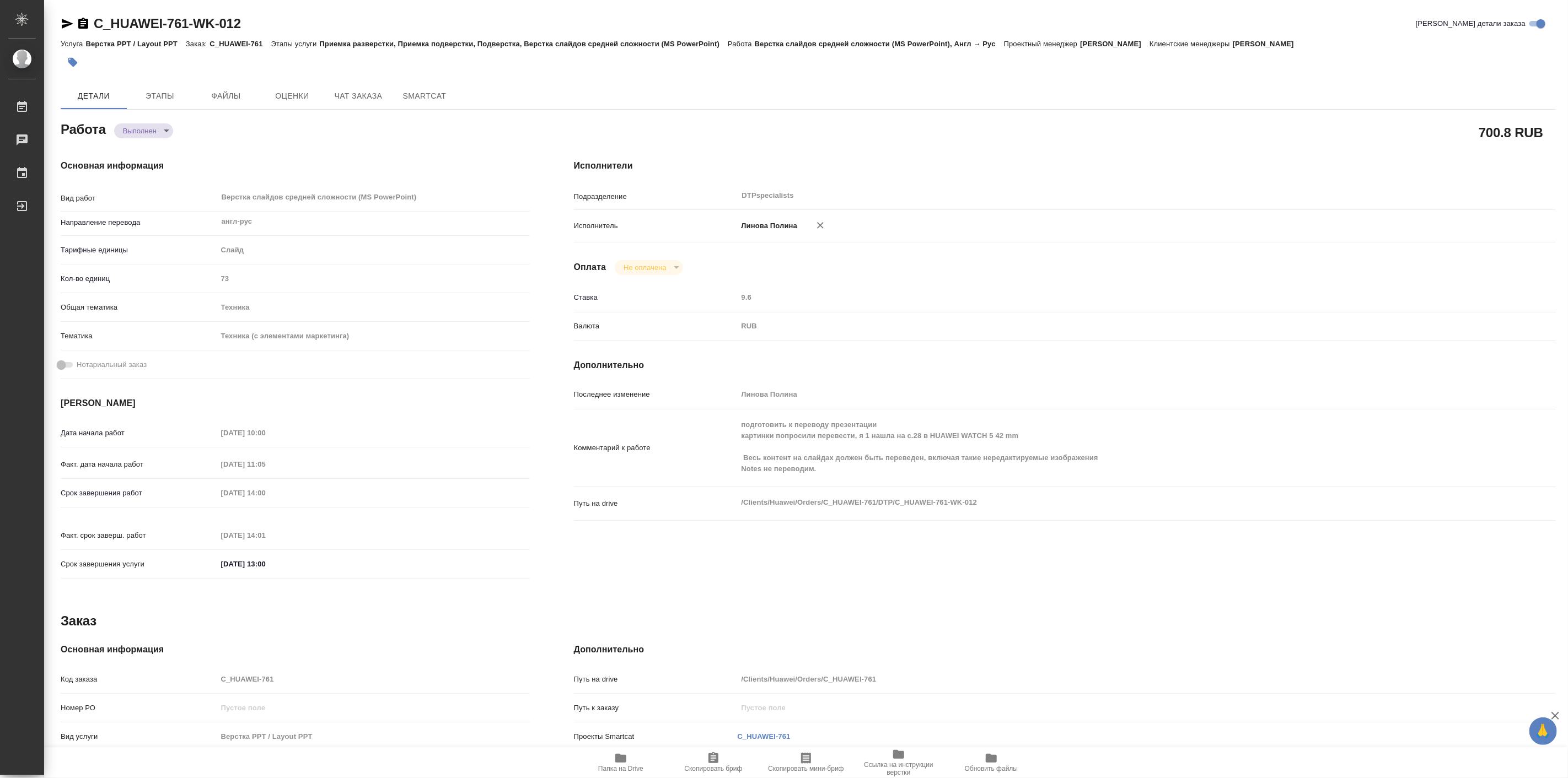
type textarea "x"
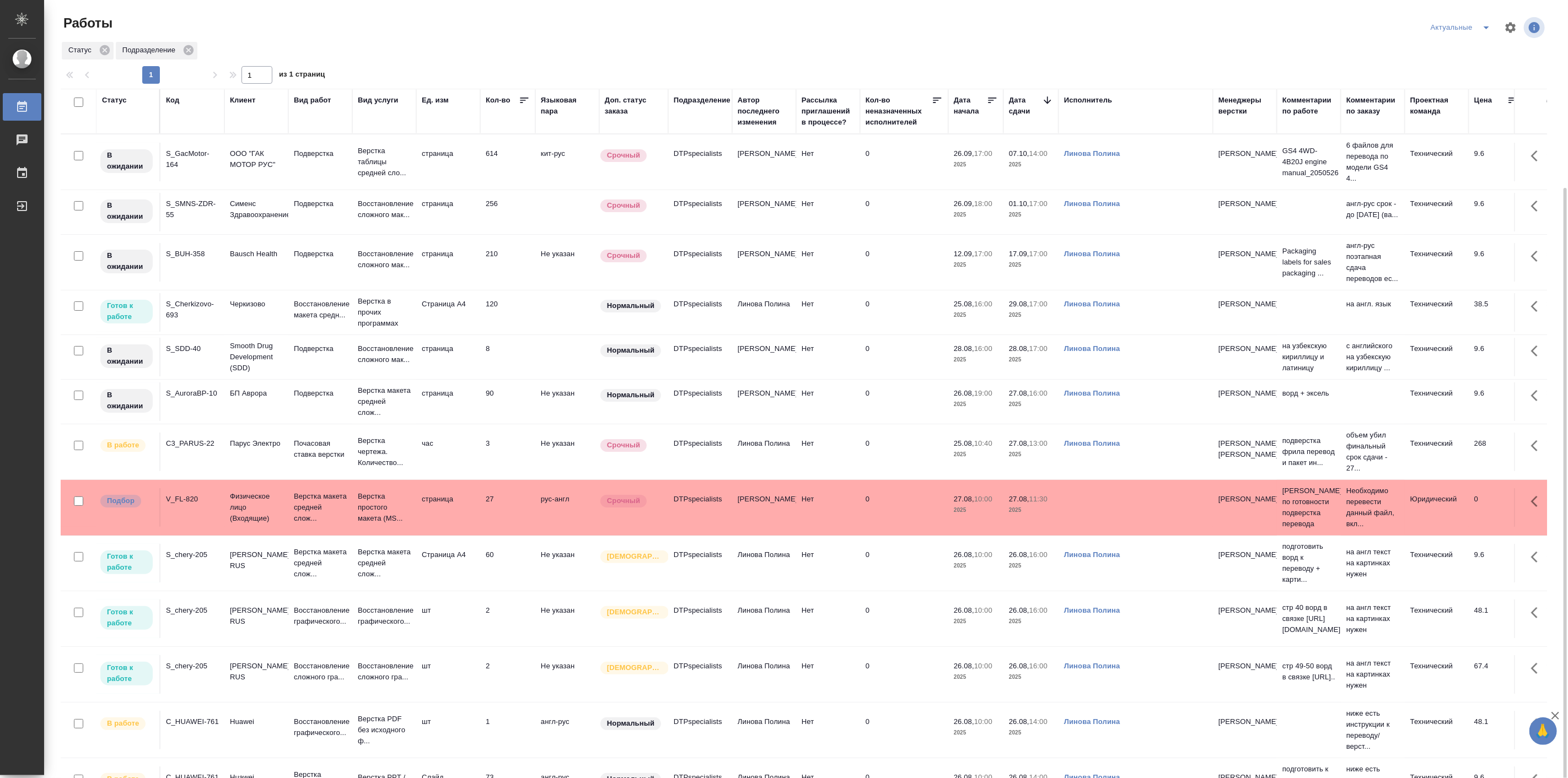
scroll to position [102, 0]
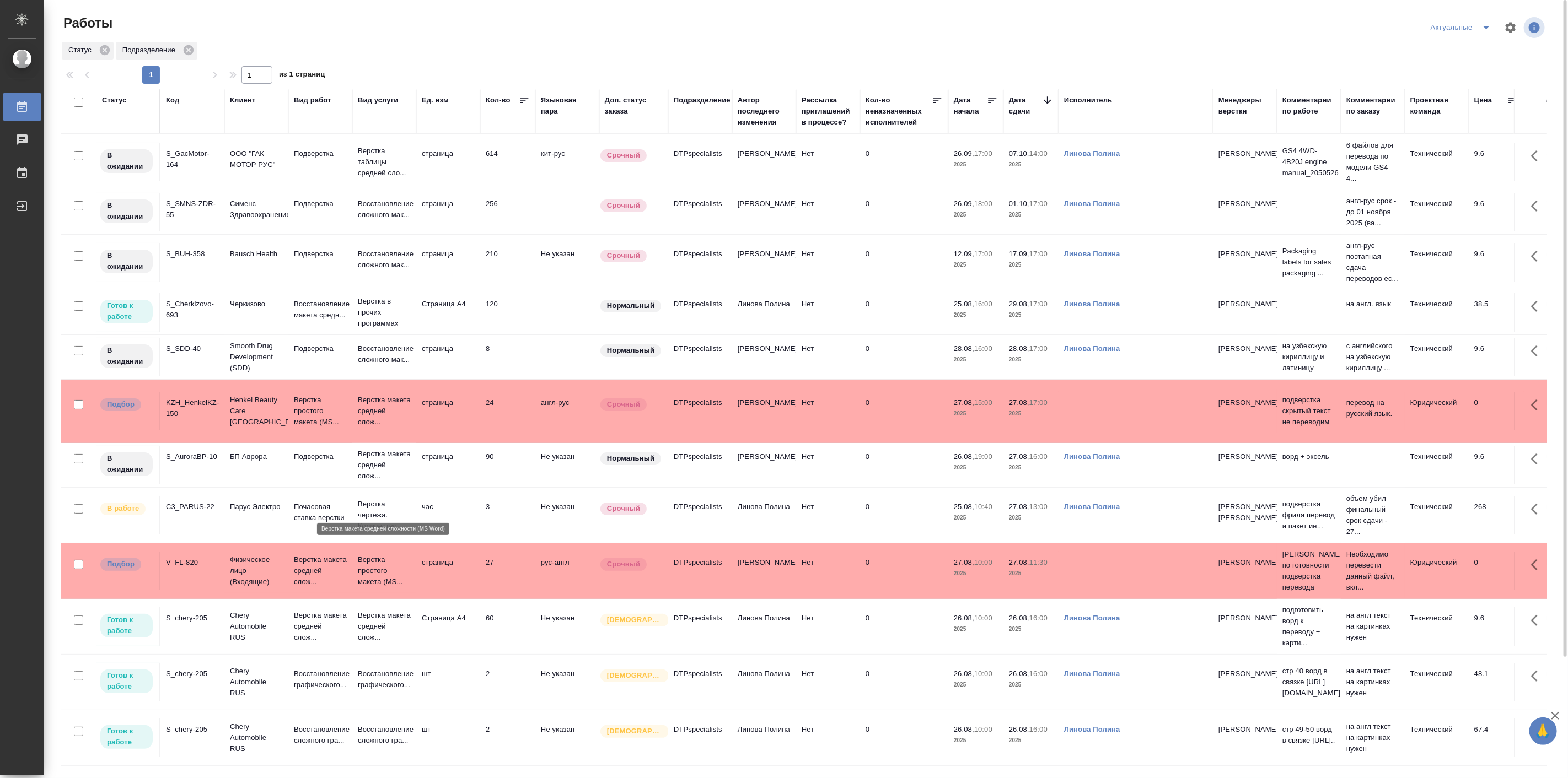
scroll to position [102, 0]
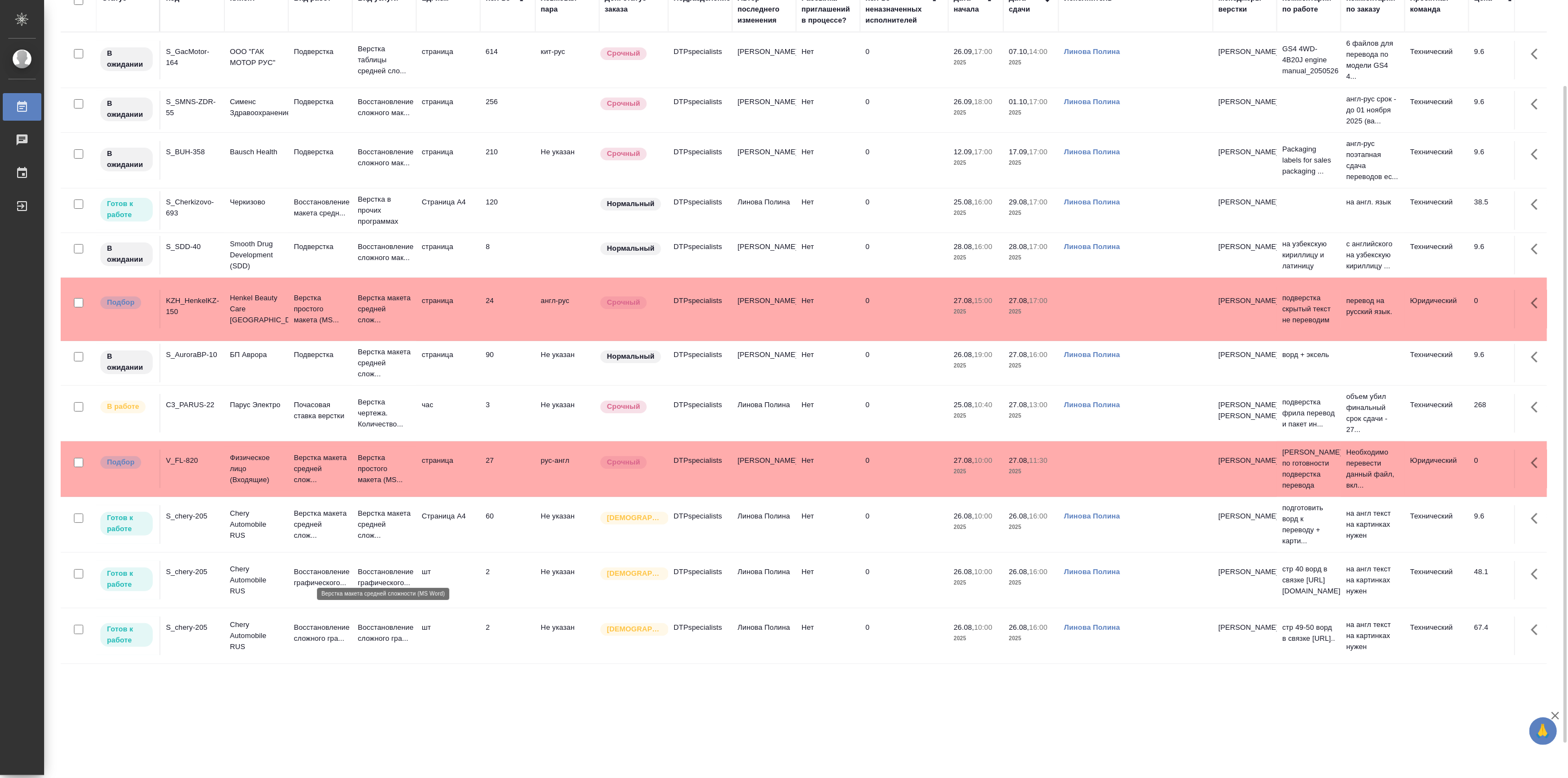
click at [382, 541] on p "Верстка макета средней слож..." at bounding box center [384, 524] width 53 height 33
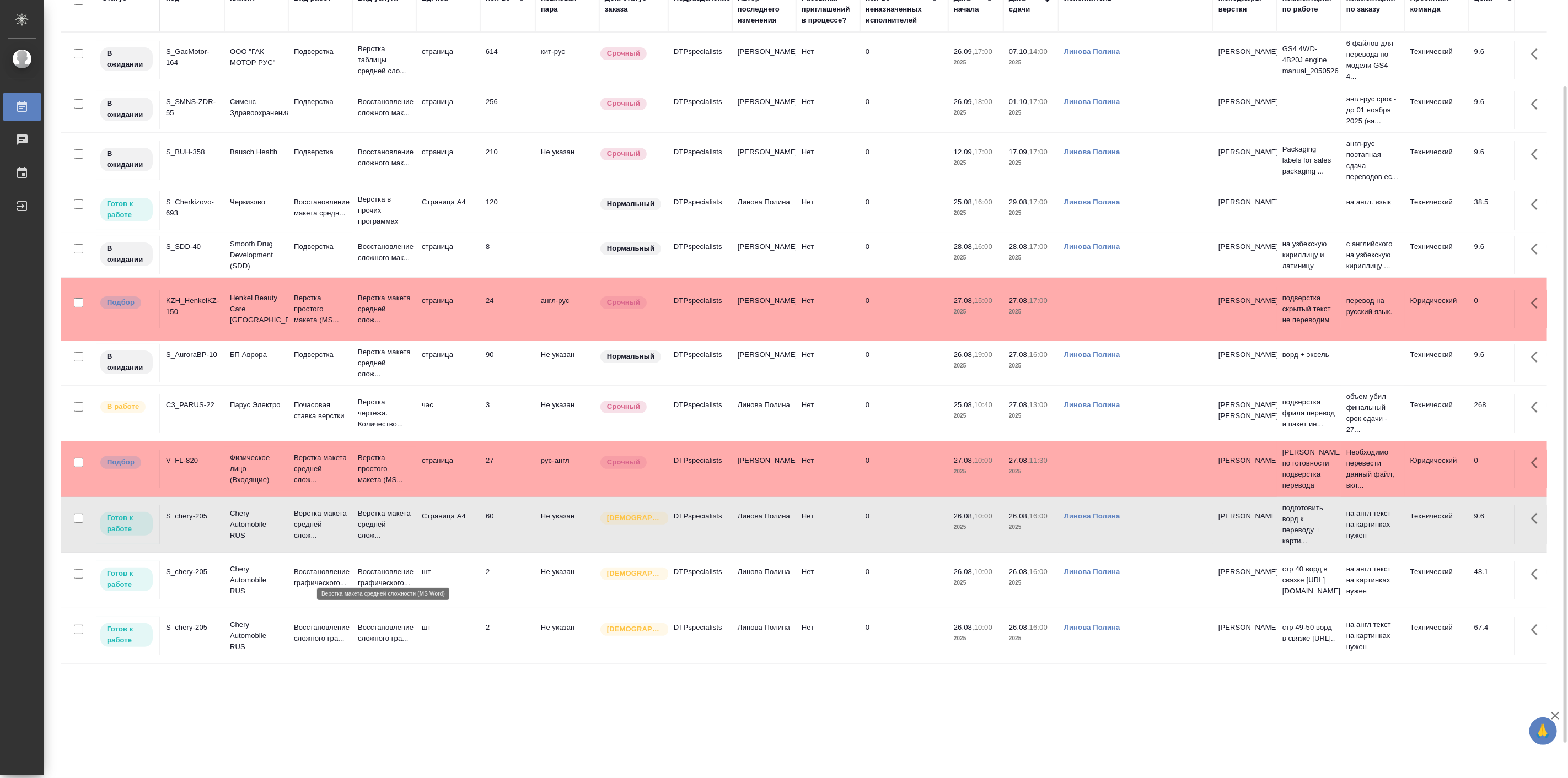
click at [382, 541] on p "Верстка макета средней слож..." at bounding box center [384, 524] width 53 height 33
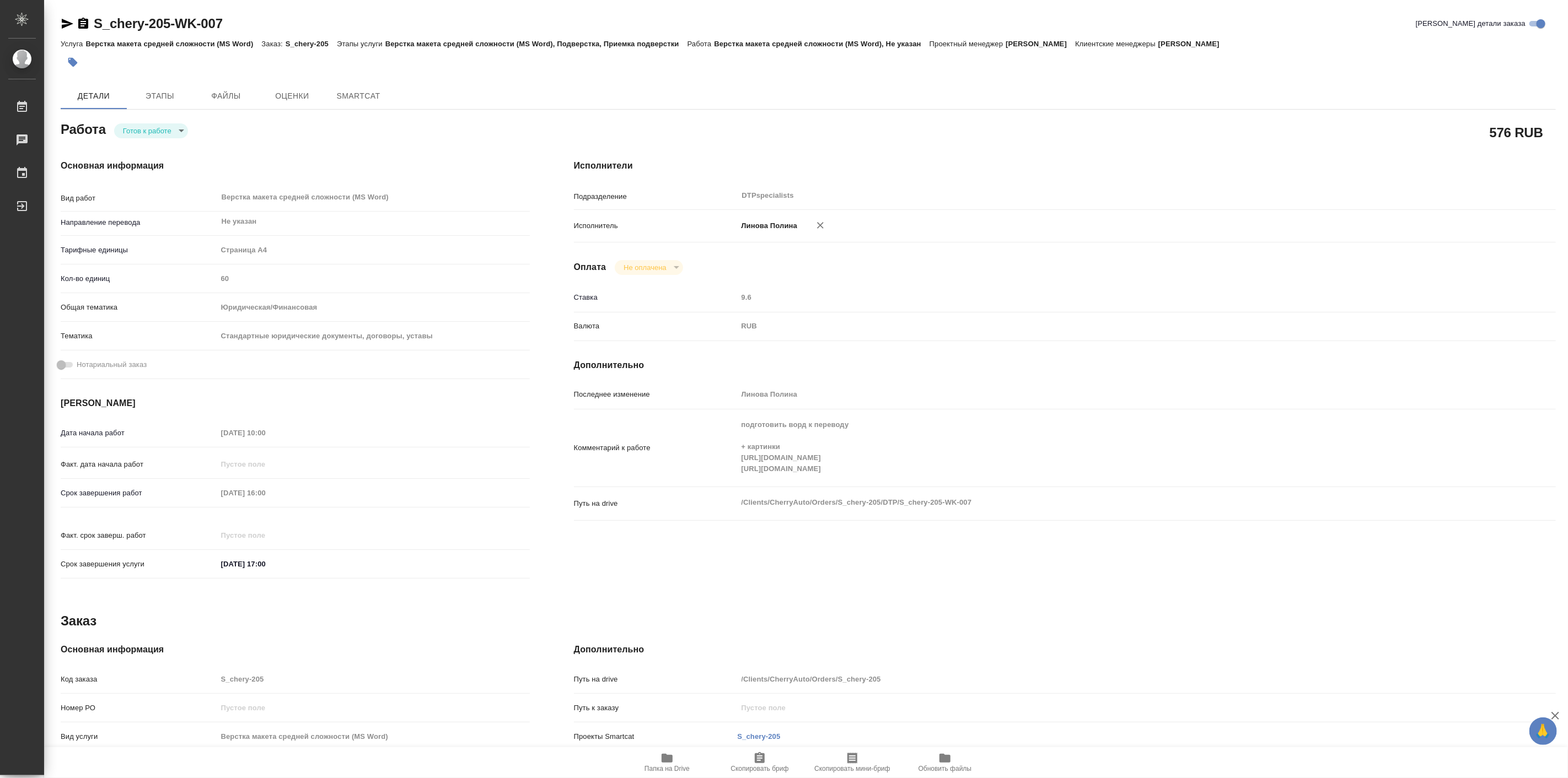
type textarea "x"
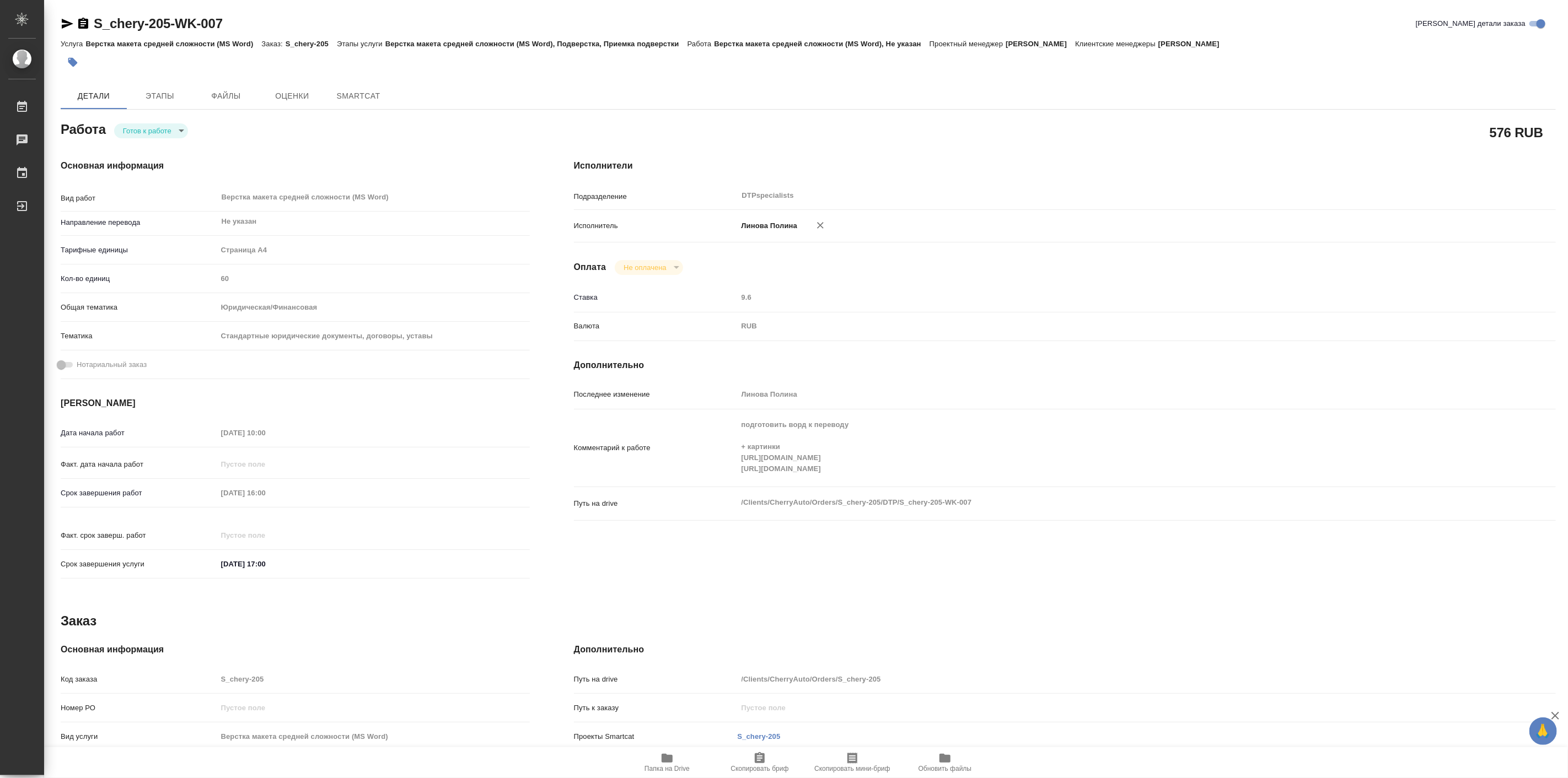
type textarea "x"
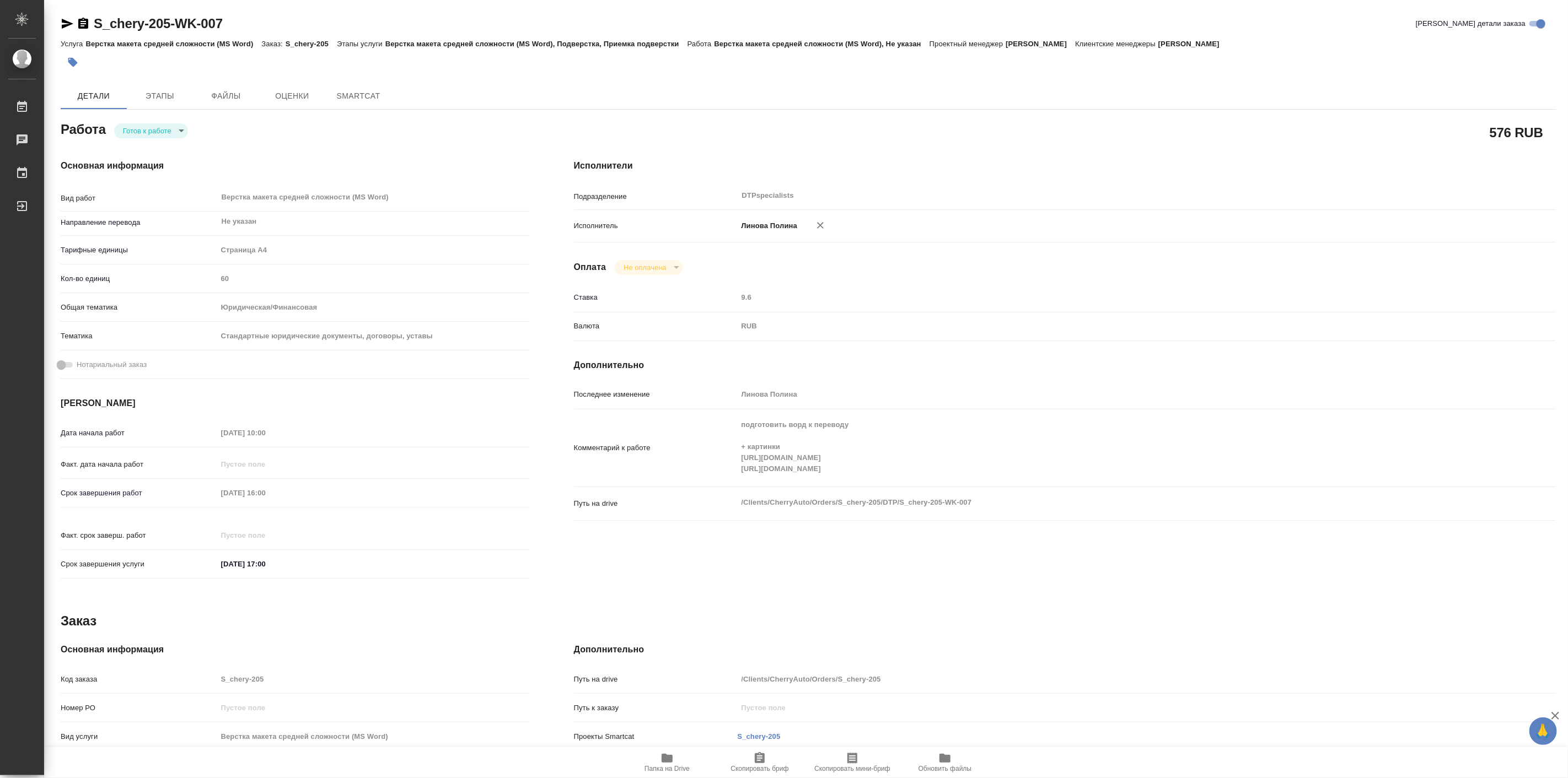
type textarea "x"
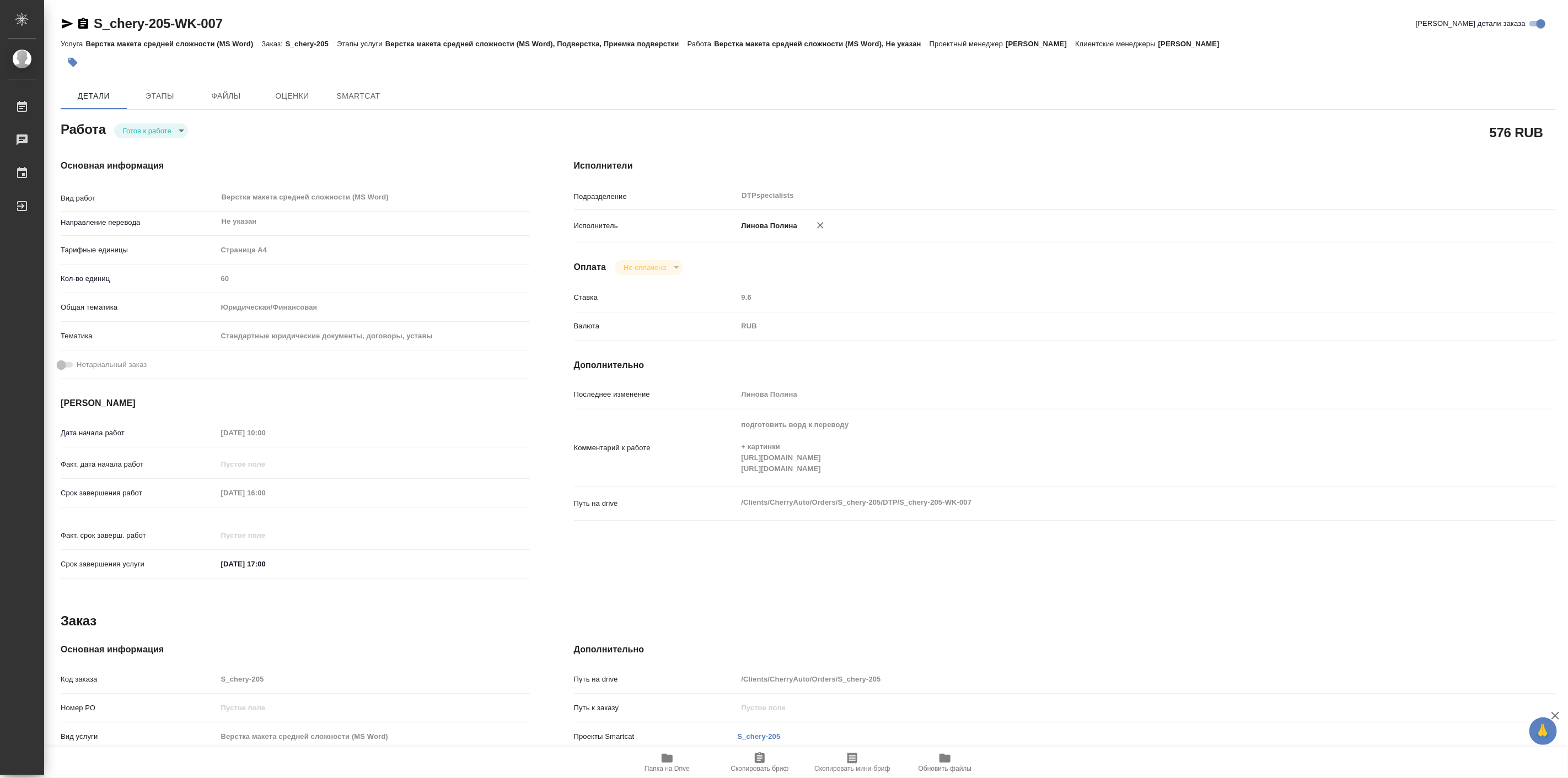
type textarea "x"
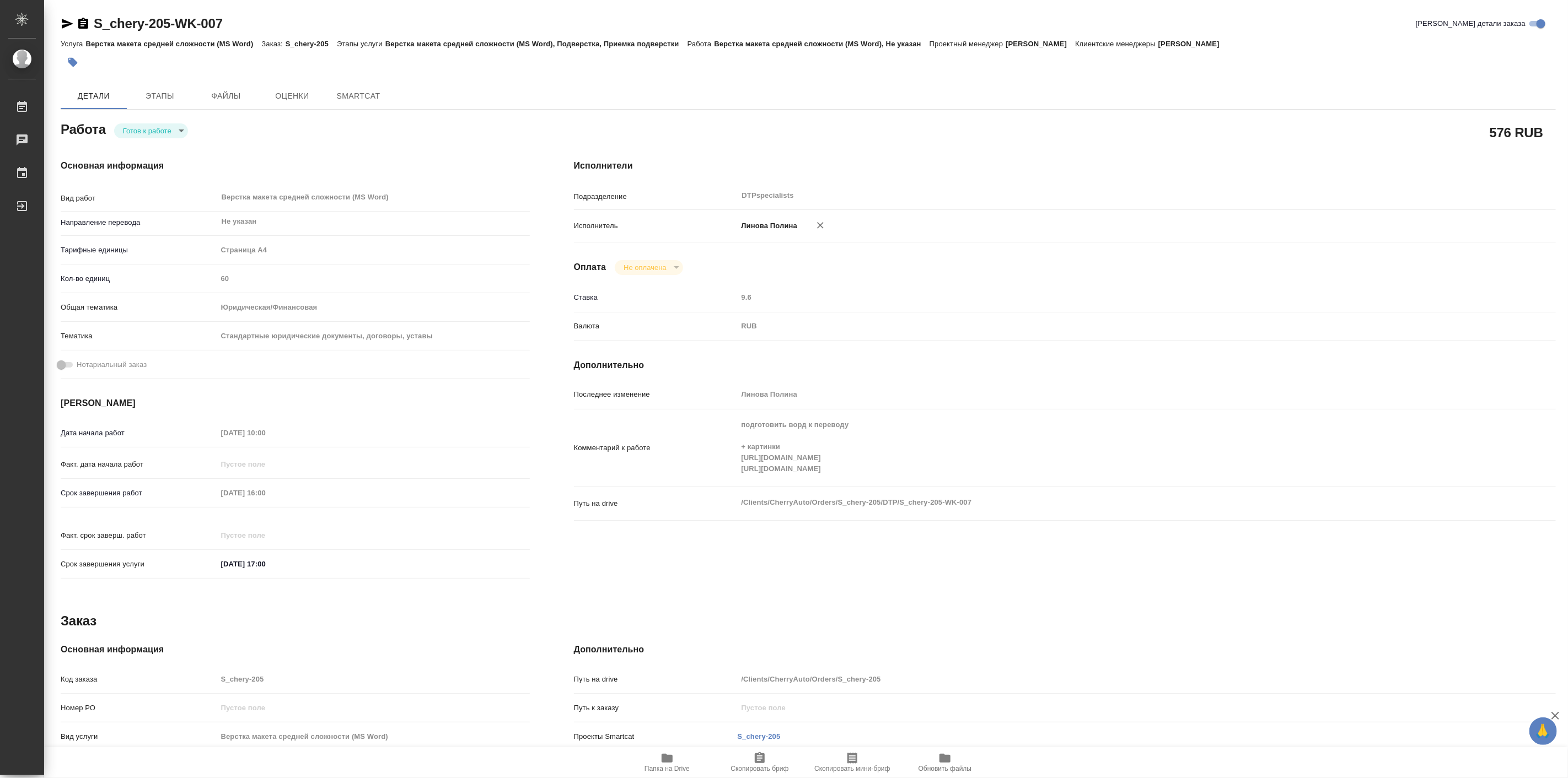
type textarea "x"
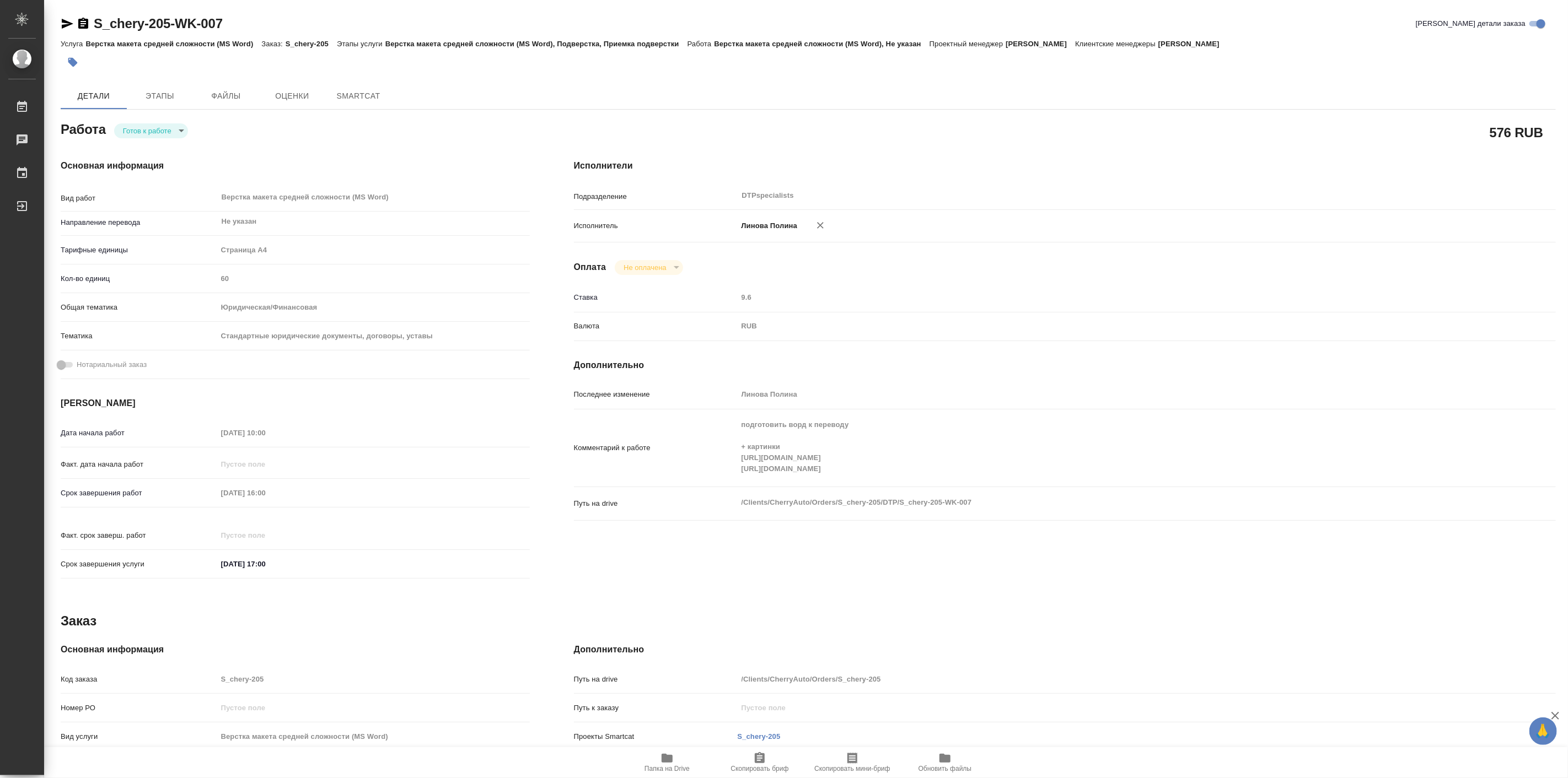
type textarea "x"
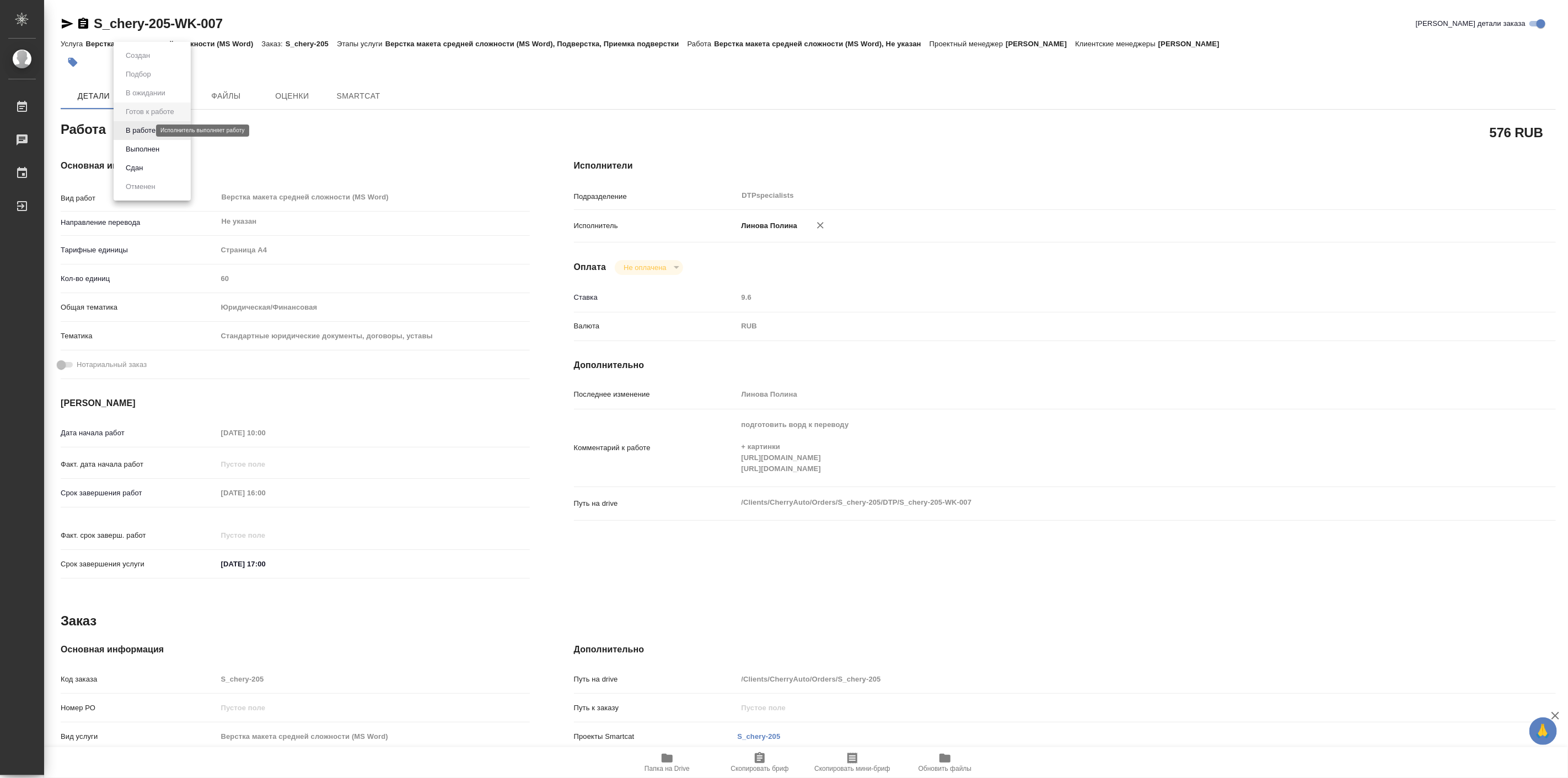
click at [140, 127] on body "🙏 .cls-1 fill:#fff; AWATERA [PERSON_NAME] Работы Чаты График Выйти S_chery-205-…" at bounding box center [784, 389] width 1568 height 778
type textarea "x"
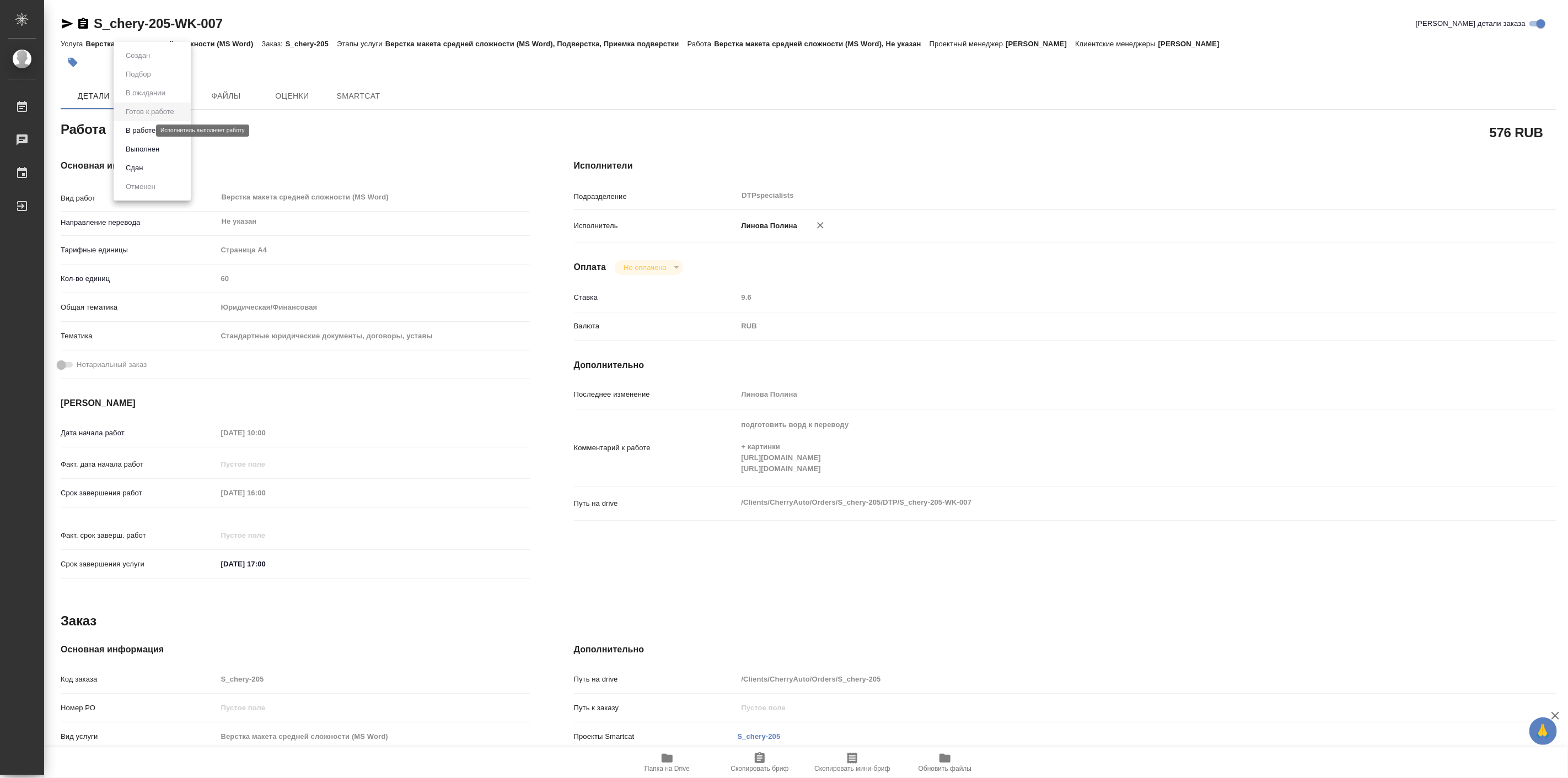
type textarea "x"
click at [161, 133] on li "В работе" at bounding box center [152, 130] width 77 height 19
type textarea "x"
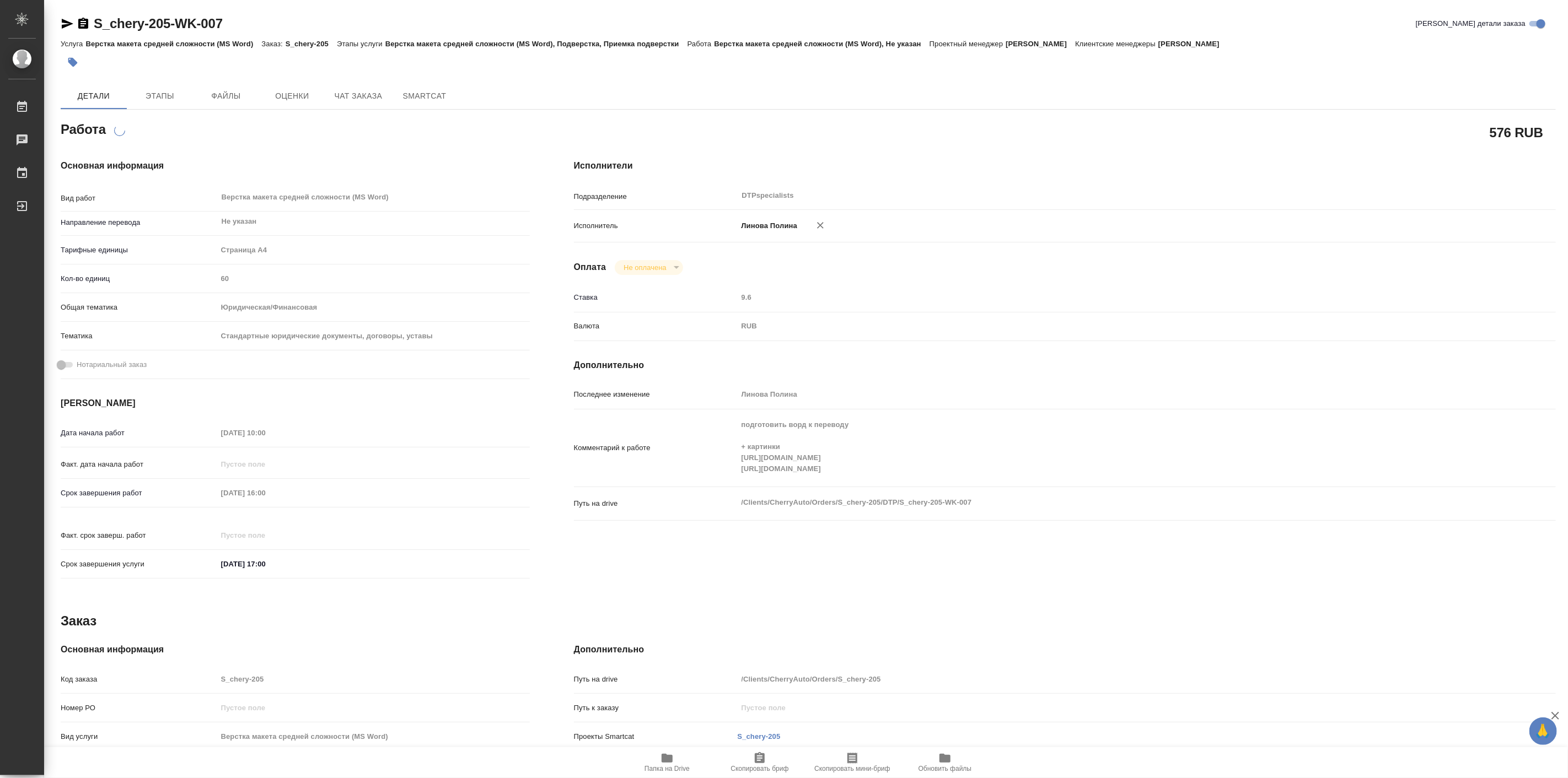
type textarea "x"
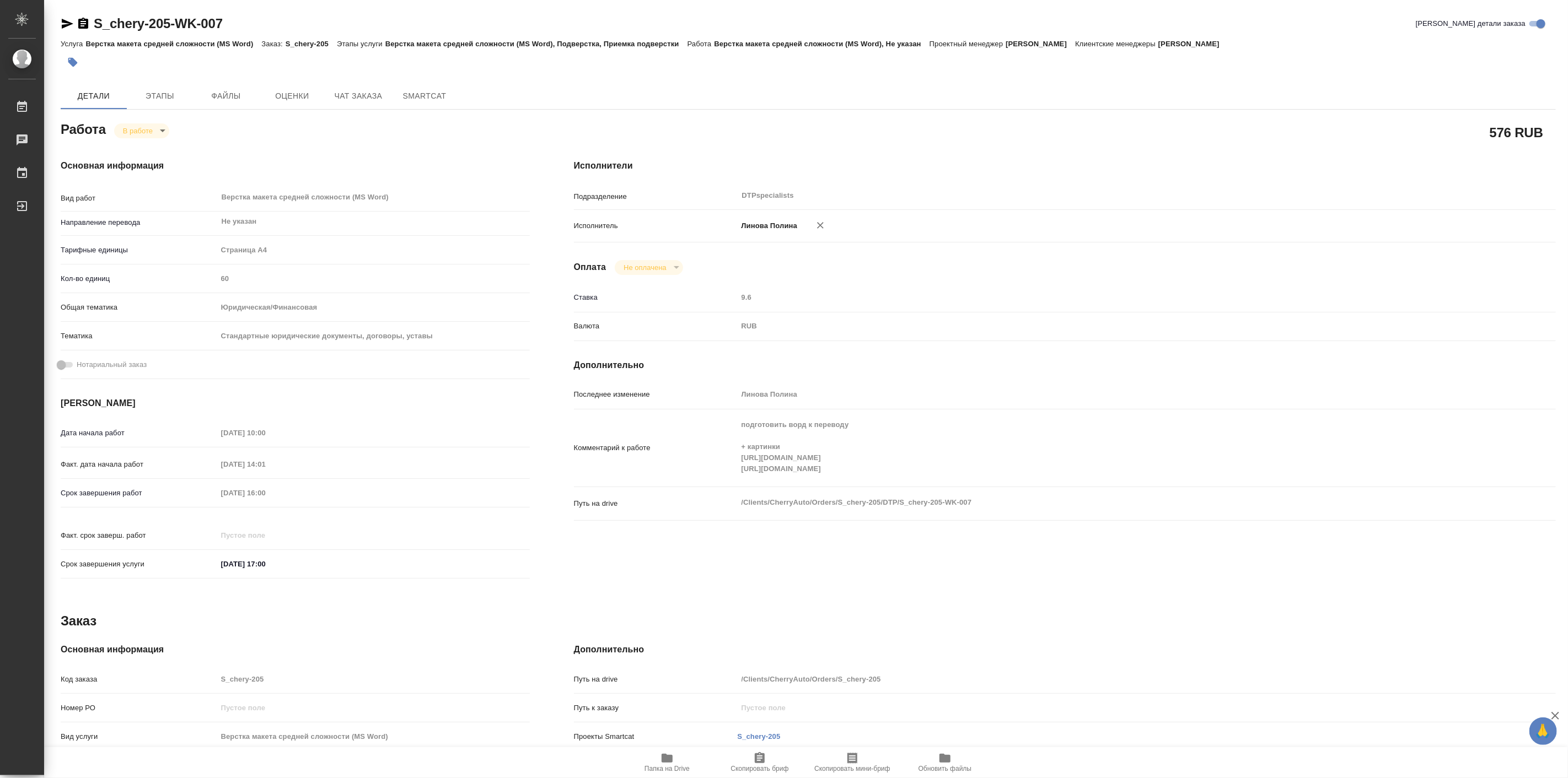
type textarea "x"
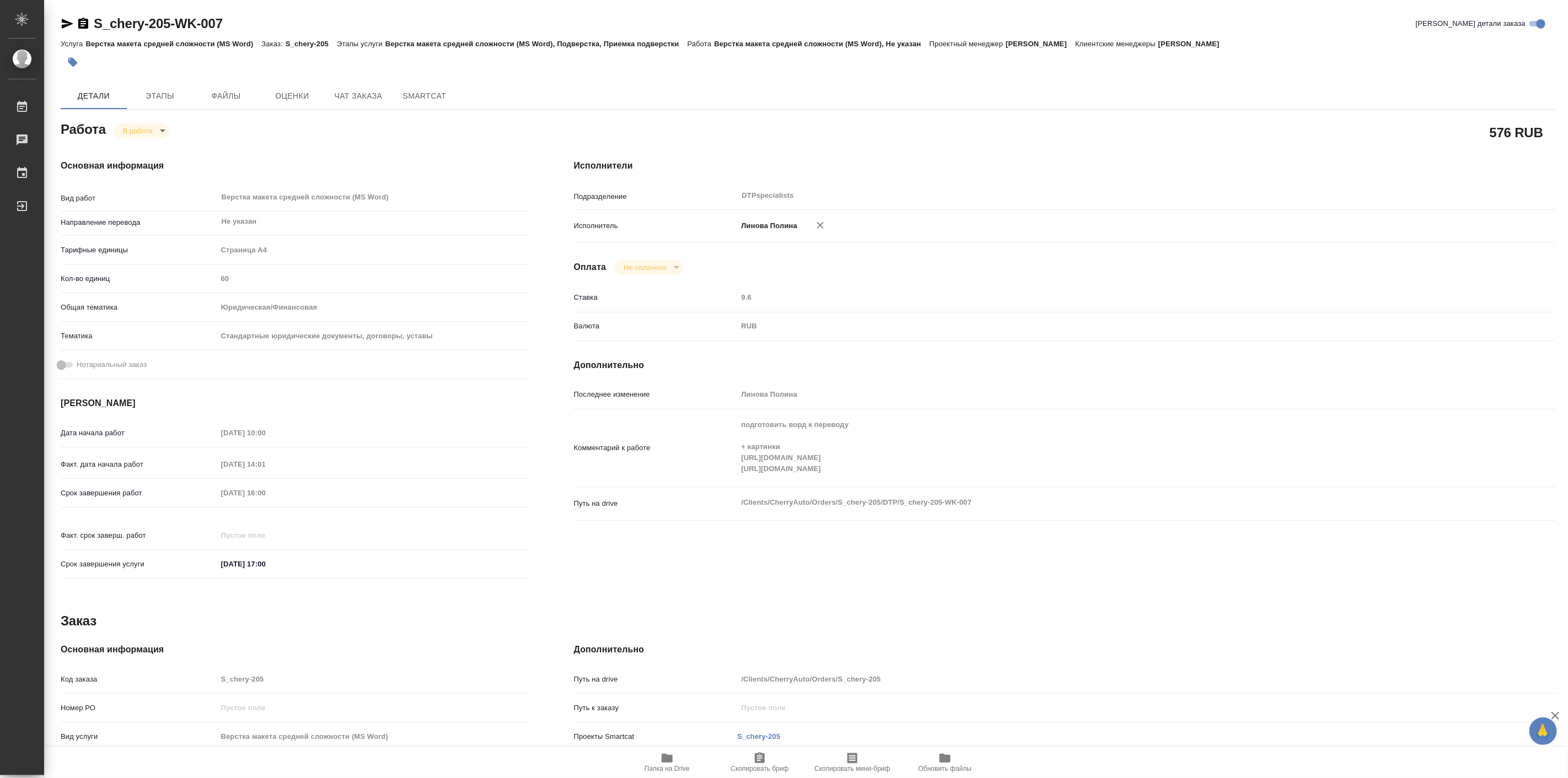
type textarea "x"
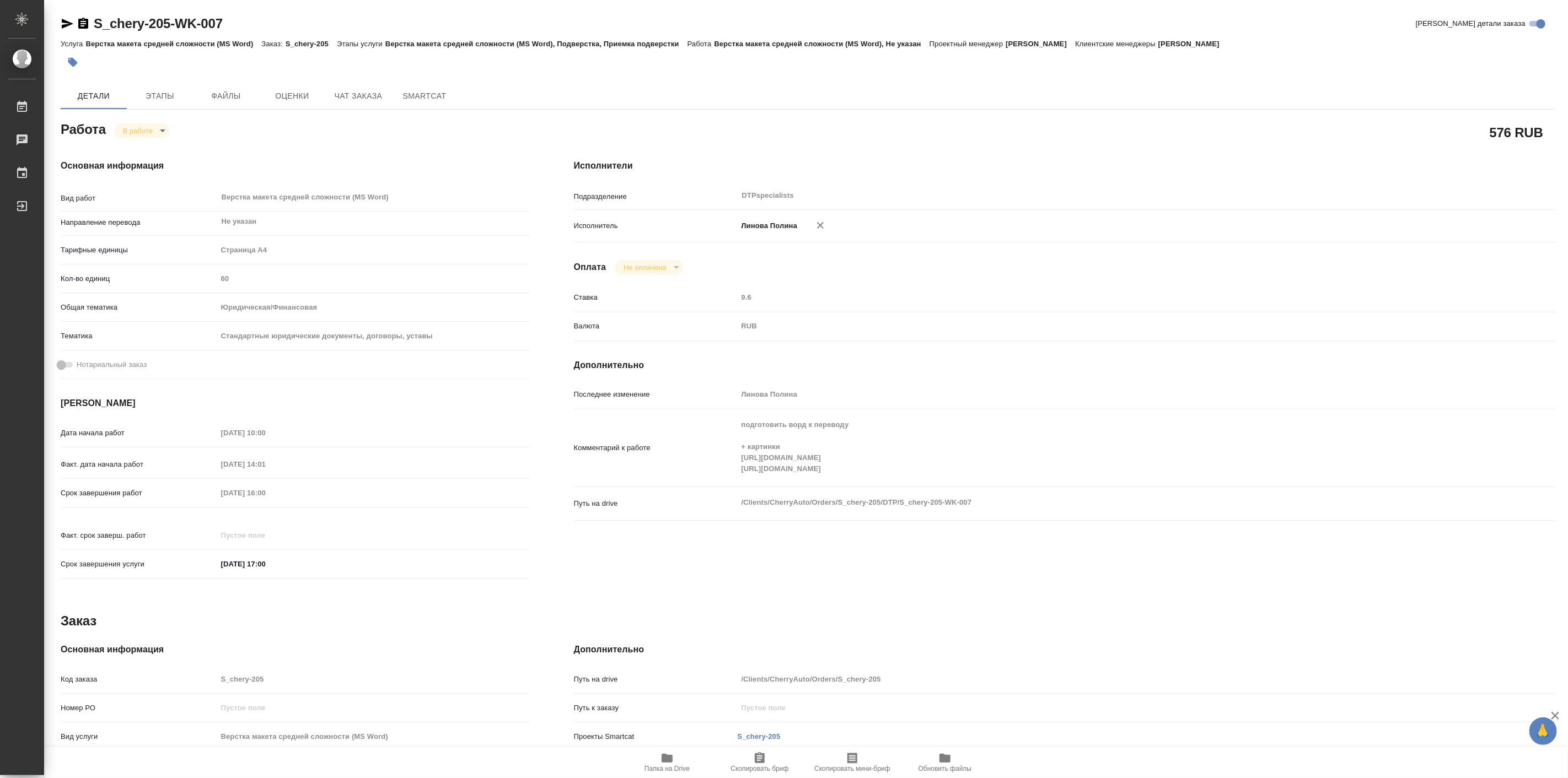
type textarea "x"
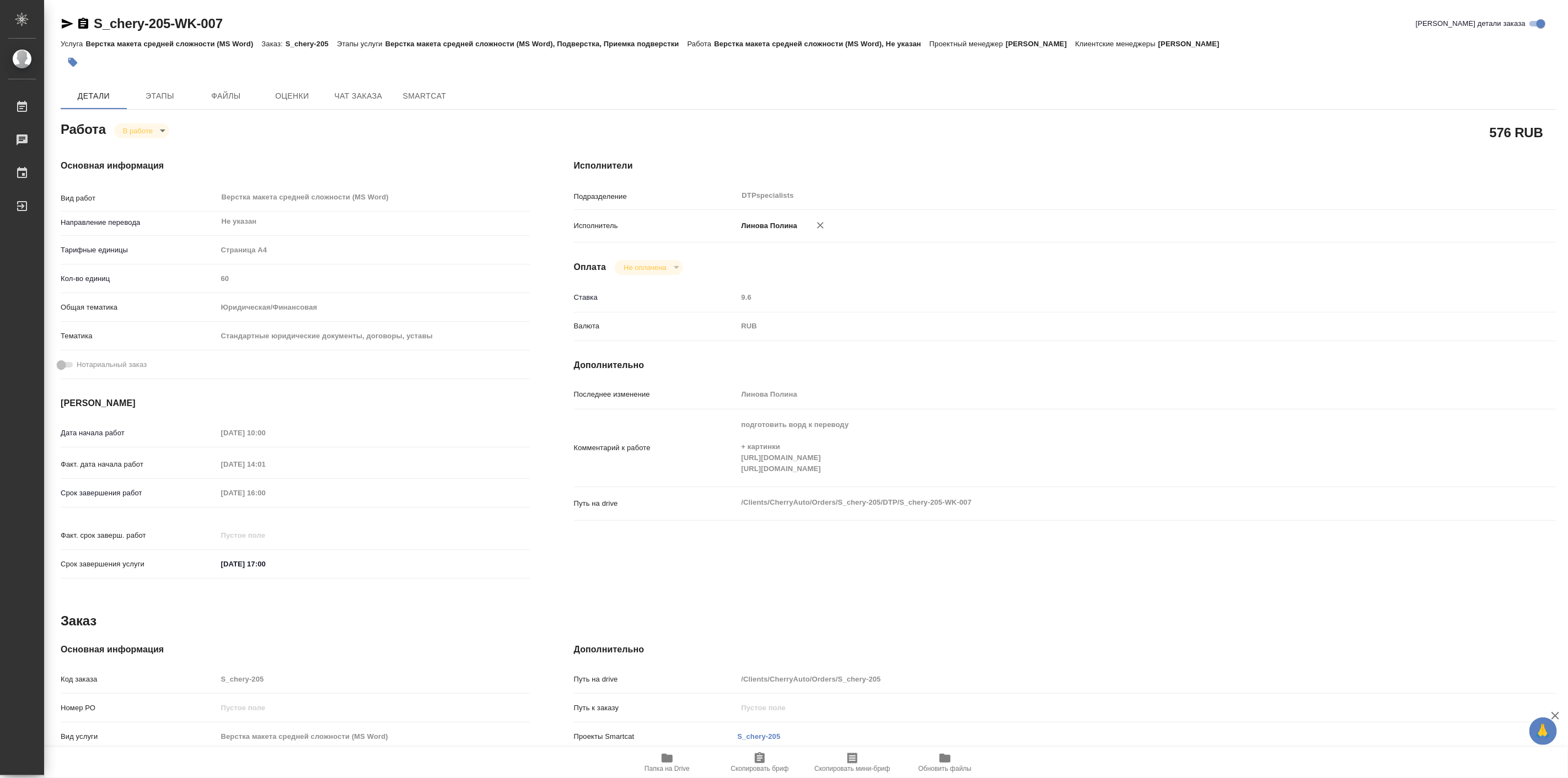
type textarea "x"
click at [666, 759] on icon "button" at bounding box center [667, 758] width 11 height 9
type textarea "x"
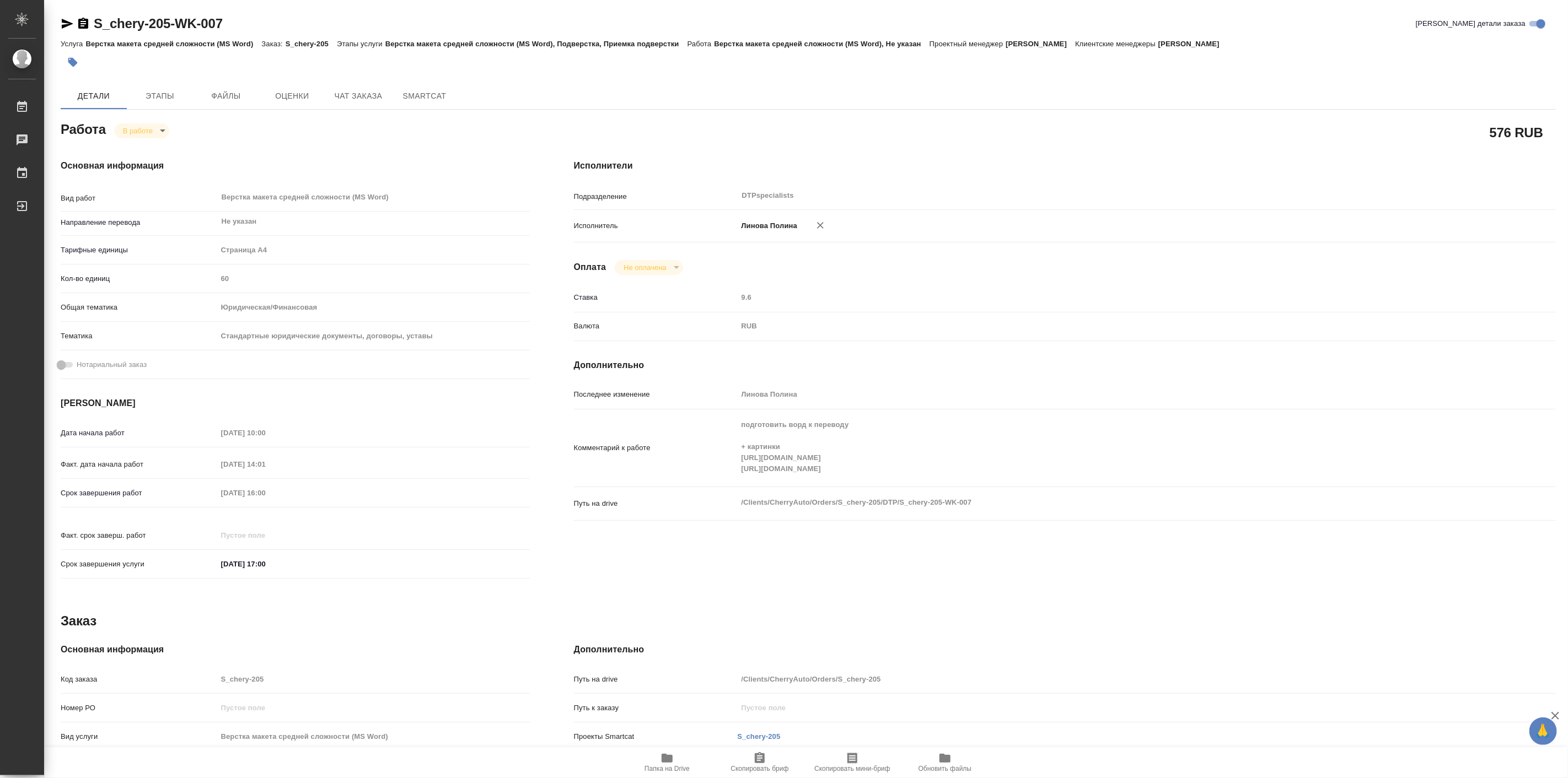
type textarea "x"
